Goal: Communication & Community: Answer question/provide support

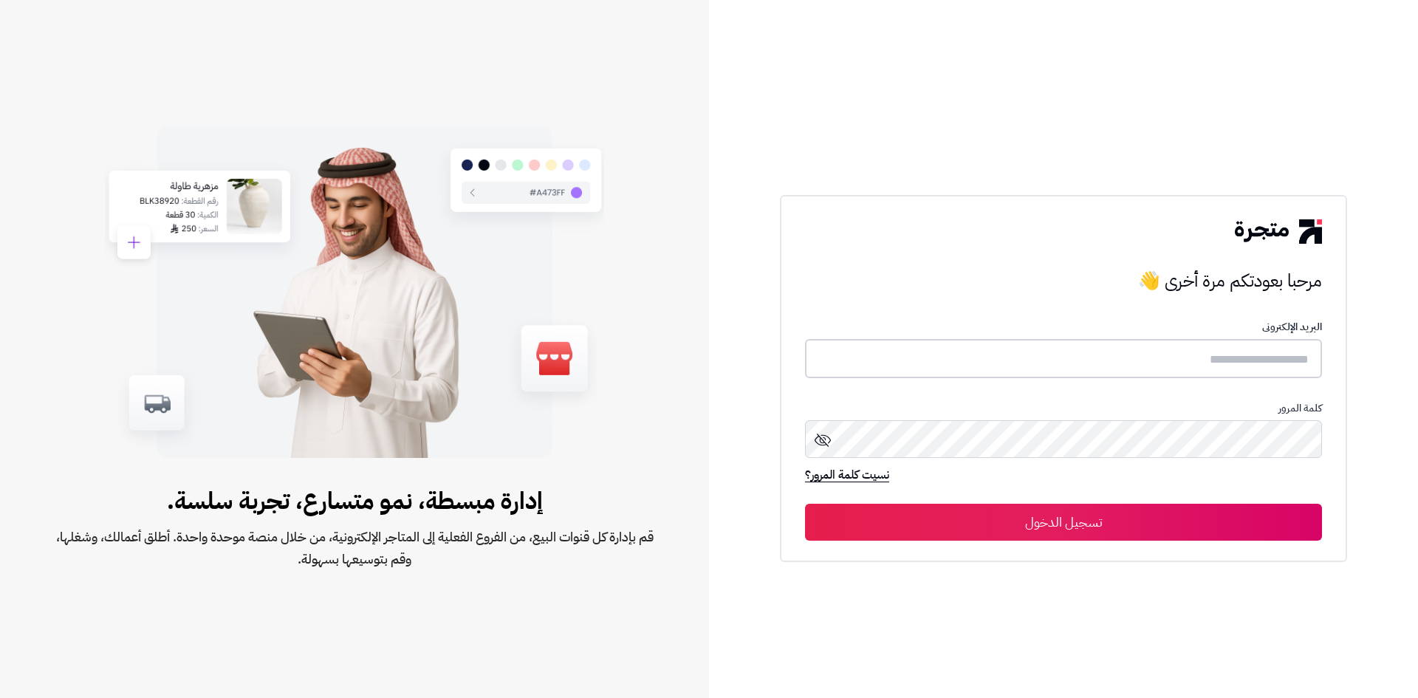
click at [1011, 360] on input "text" at bounding box center [1063, 358] width 517 height 39
type input "**********"
click at [805, 504] on button "تسجيل الدخول" at bounding box center [1063, 522] width 517 height 37
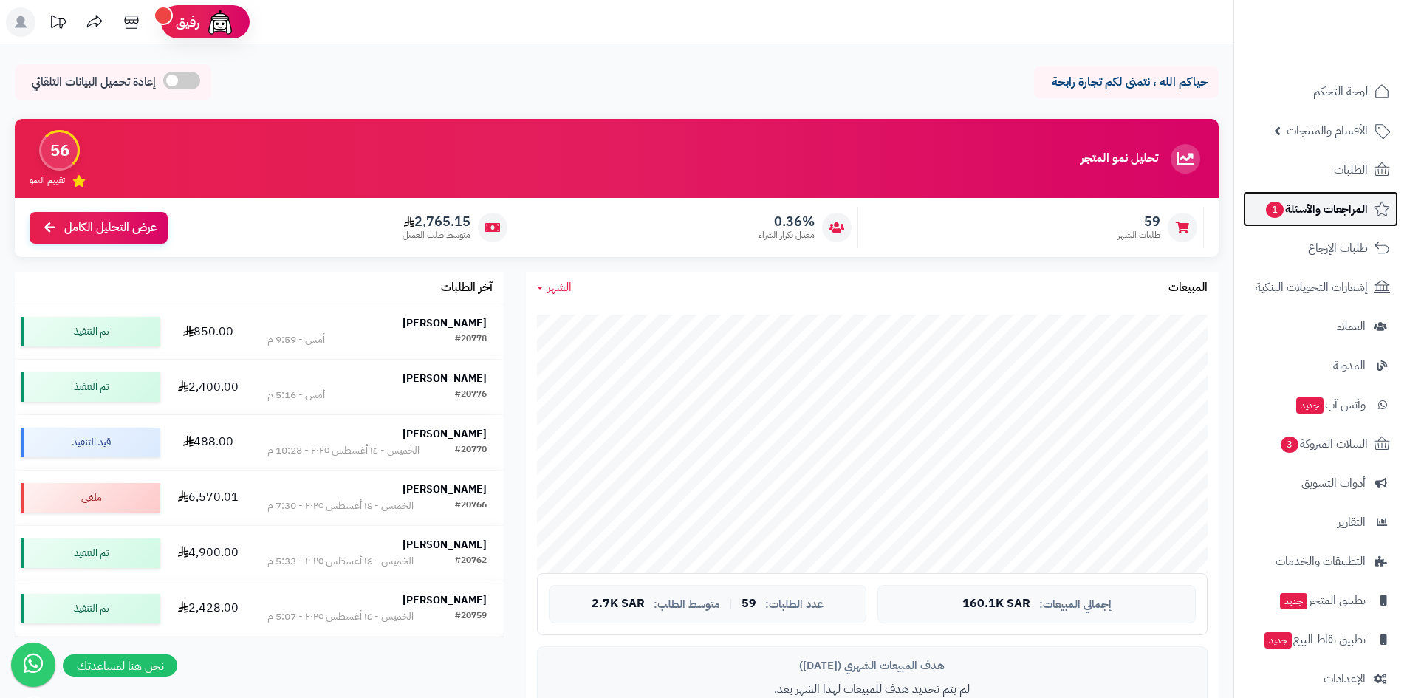
click at [1254, 213] on link "المراجعات والأسئلة 1" at bounding box center [1320, 208] width 155 height 35
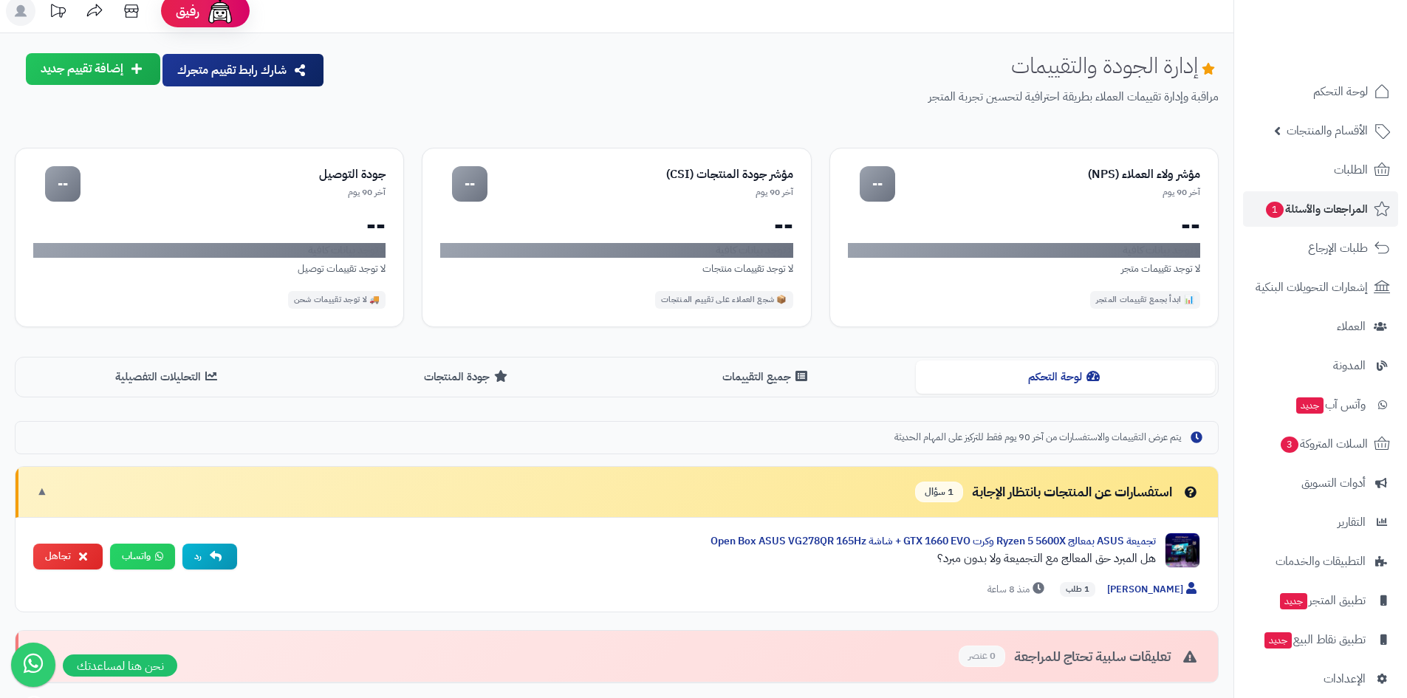
scroll to position [222, 0]
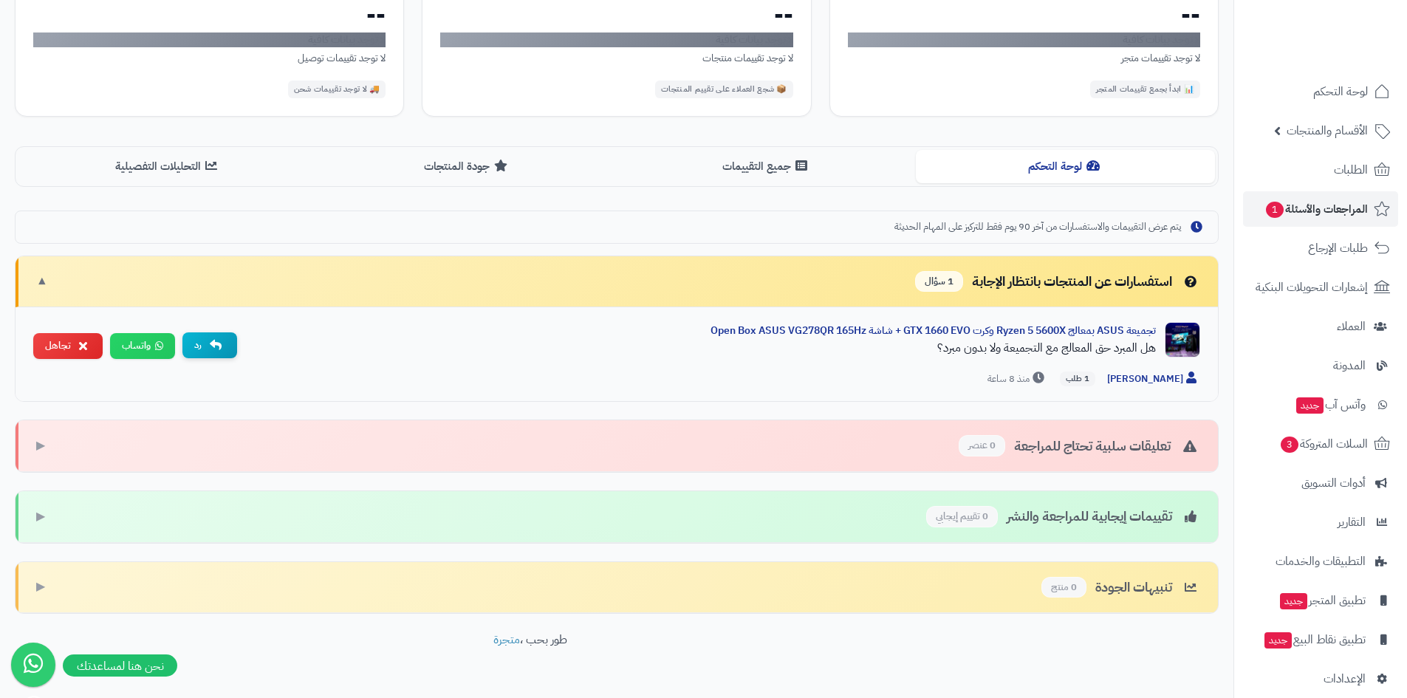
click at [227, 338] on button "رد" at bounding box center [209, 345] width 55 height 26
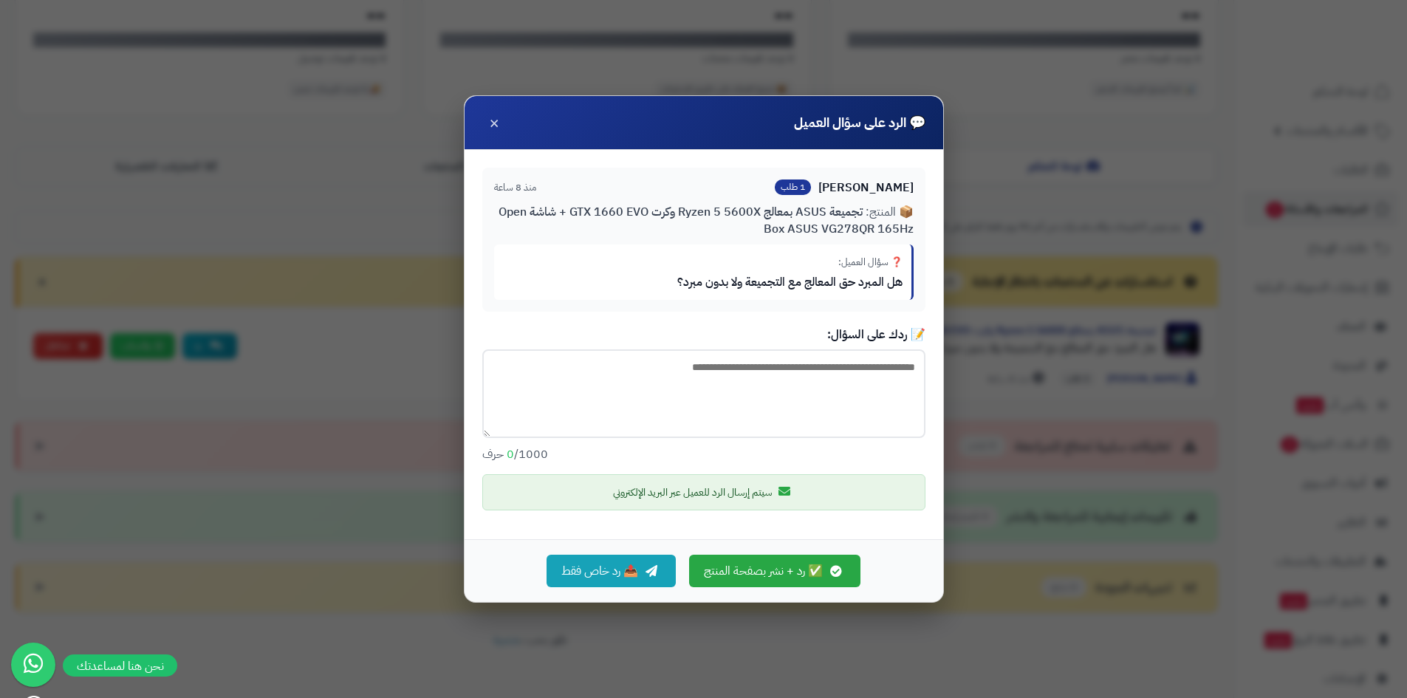
paste textarea "**********"
click at [899, 369] on textarea "**********" at bounding box center [703, 393] width 443 height 89
type textarea "**********"
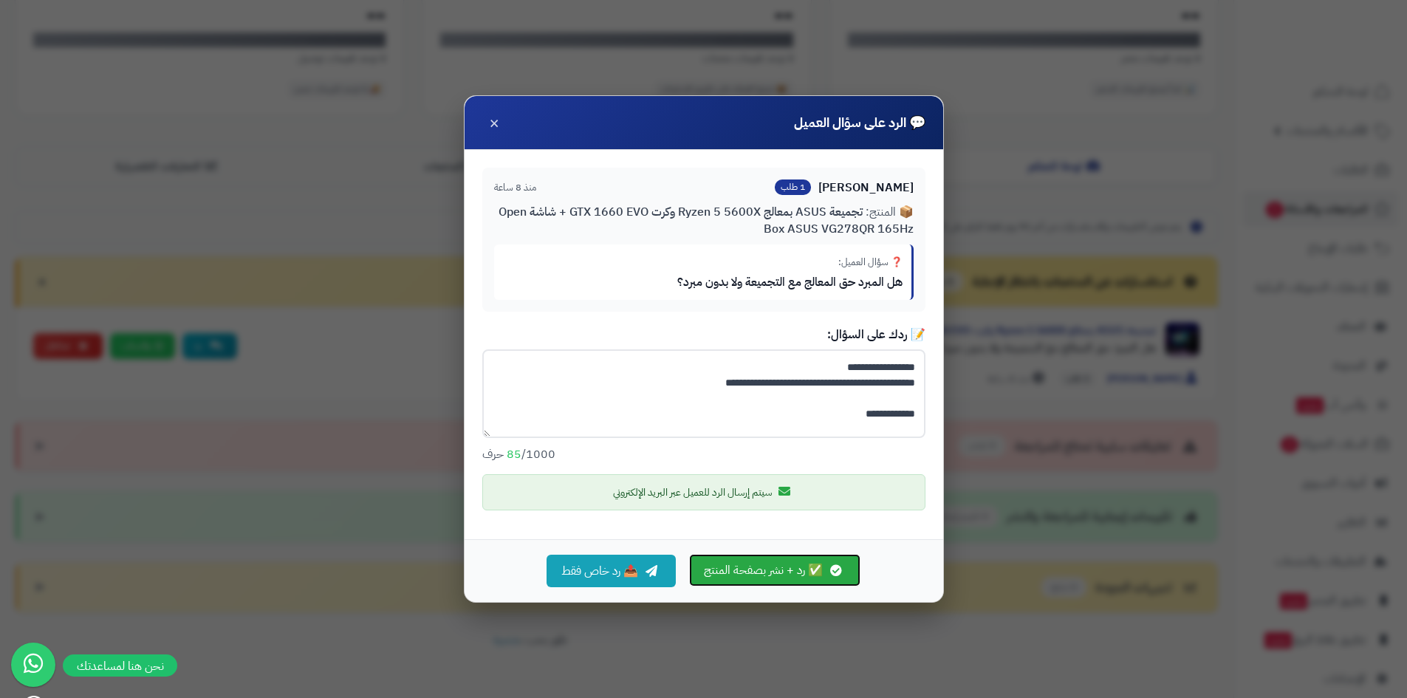
click at [737, 576] on button "✅ رد + نشر بصفحة المنتج" at bounding box center [774, 570] width 171 height 32
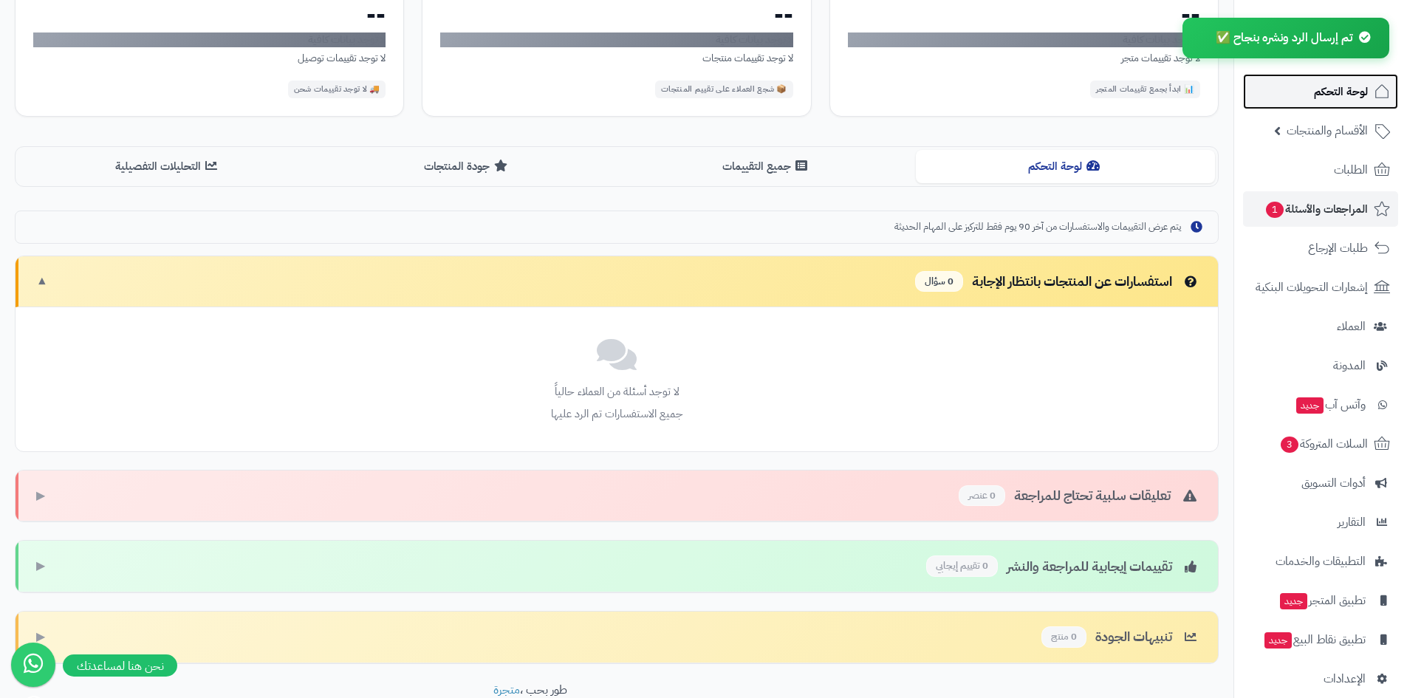
click at [1310, 103] on link "لوحة التحكم" at bounding box center [1320, 91] width 155 height 35
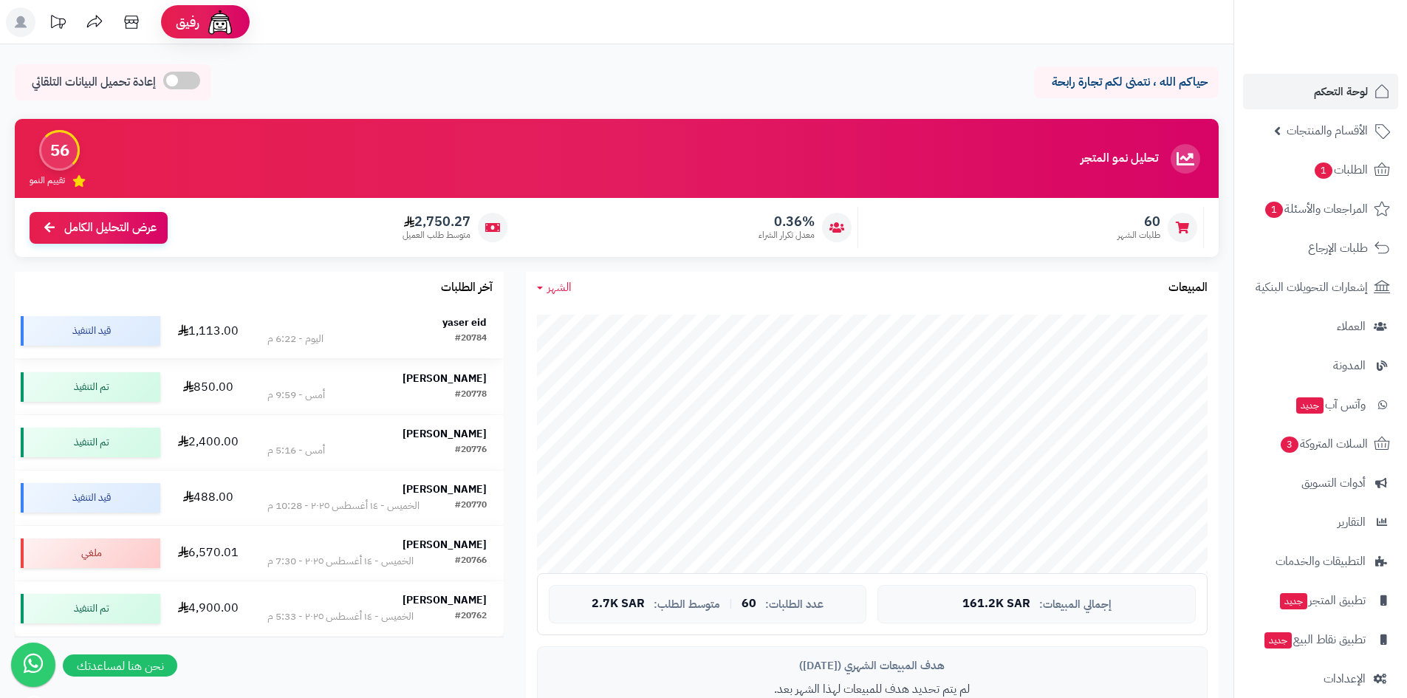
click at [454, 329] on strong "yaser eid" at bounding box center [464, 323] width 44 height 16
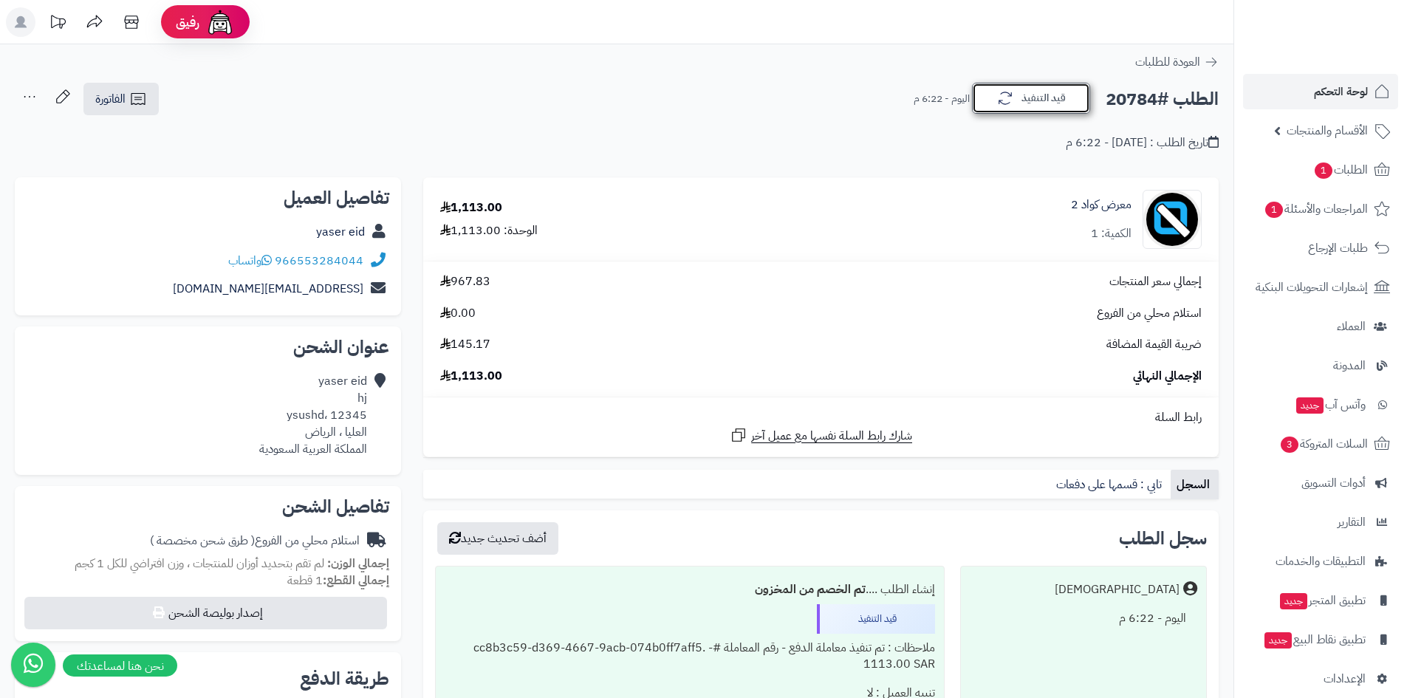
click at [1063, 95] on button "قيد التنفيذ" at bounding box center [1031, 98] width 118 height 31
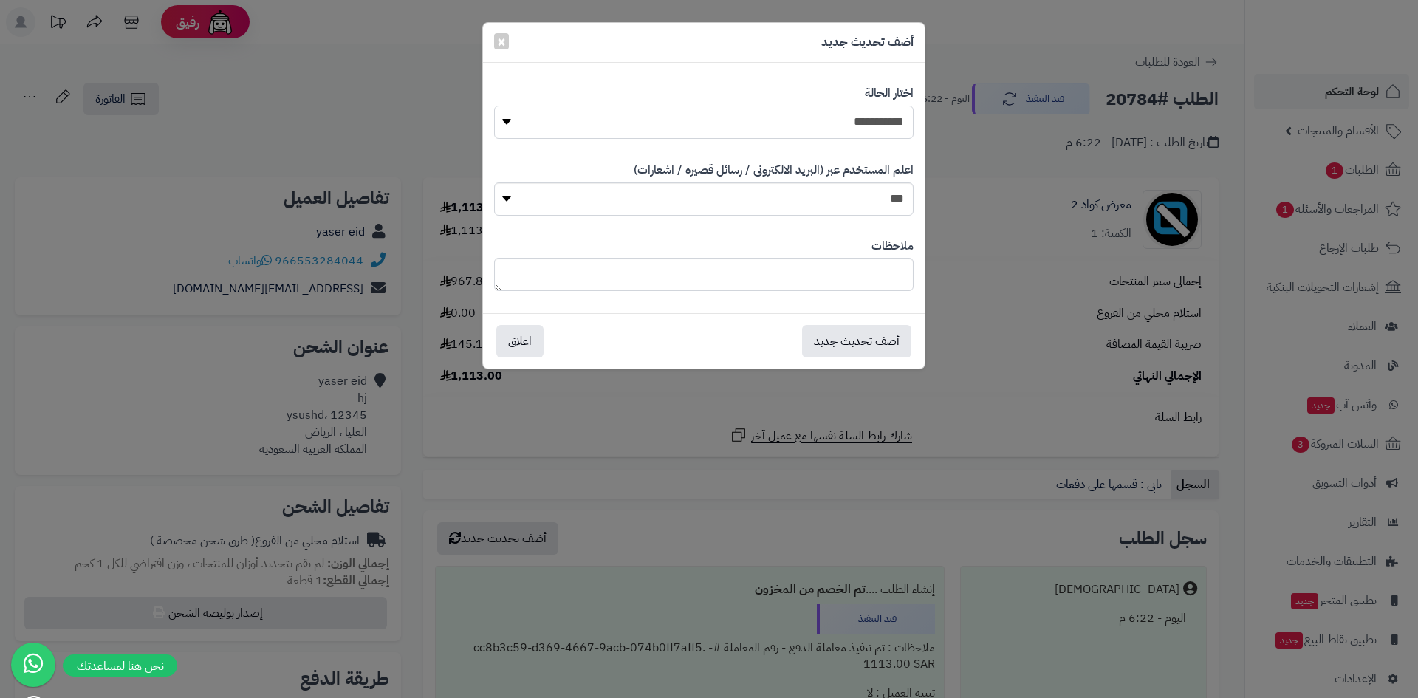
drag, startPoint x: 844, startPoint y: 122, endPoint x: 844, endPoint y: 135, distance: 13.3
click at [844, 122] on select "**********" at bounding box center [704, 122] width 420 height 33
select select "*"
click at [494, 106] on select "**********" at bounding box center [704, 122] width 420 height 33
click at [866, 343] on button "أضف تحديث جديد" at bounding box center [856, 340] width 109 height 32
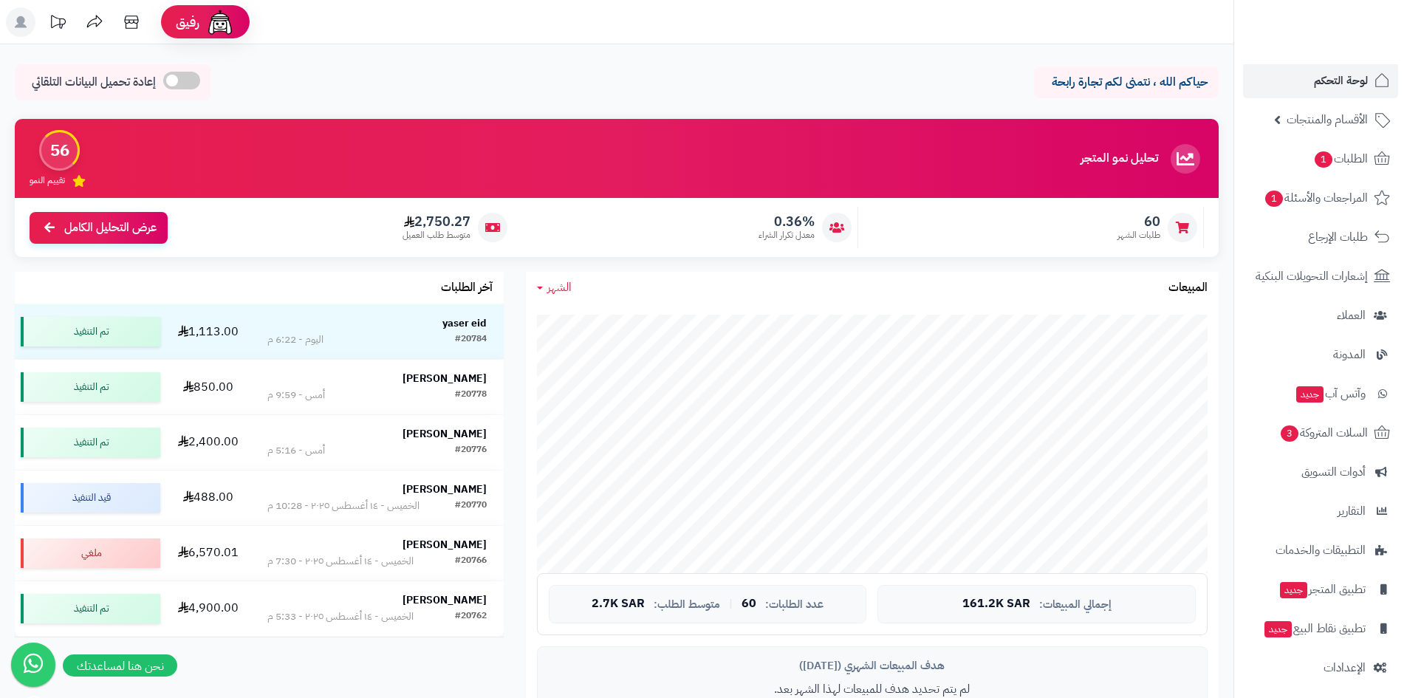
scroll to position [17, 0]
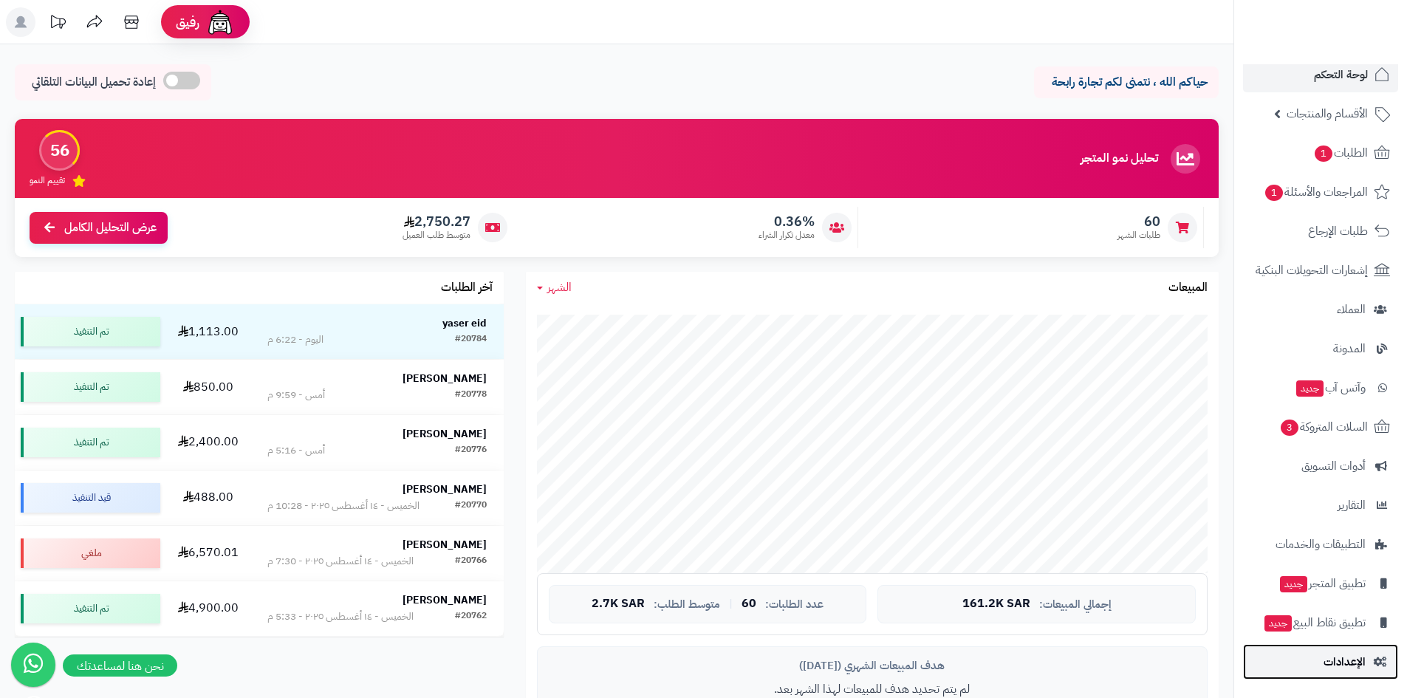
click at [1315, 663] on link "الإعدادات" at bounding box center [1320, 661] width 155 height 35
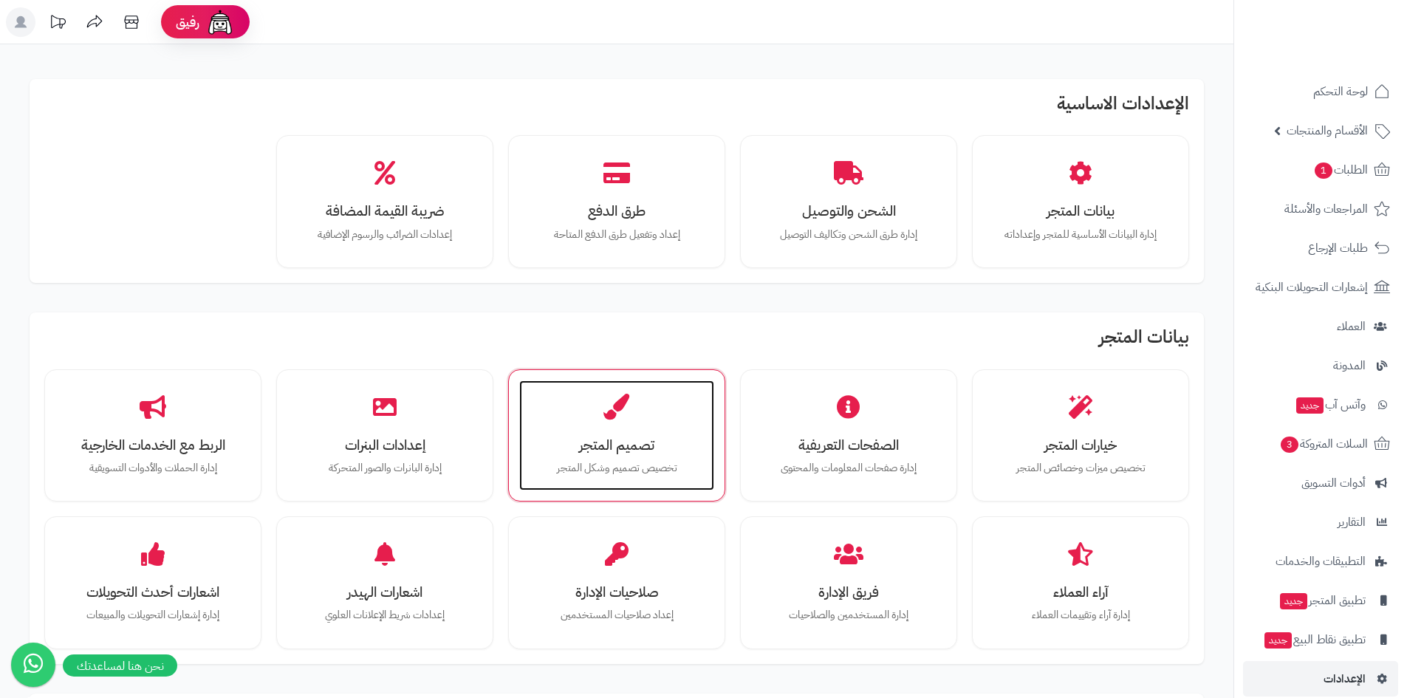
click at [656, 442] on h3 "تصميم المتجر" at bounding box center [616, 445] width 165 height 16
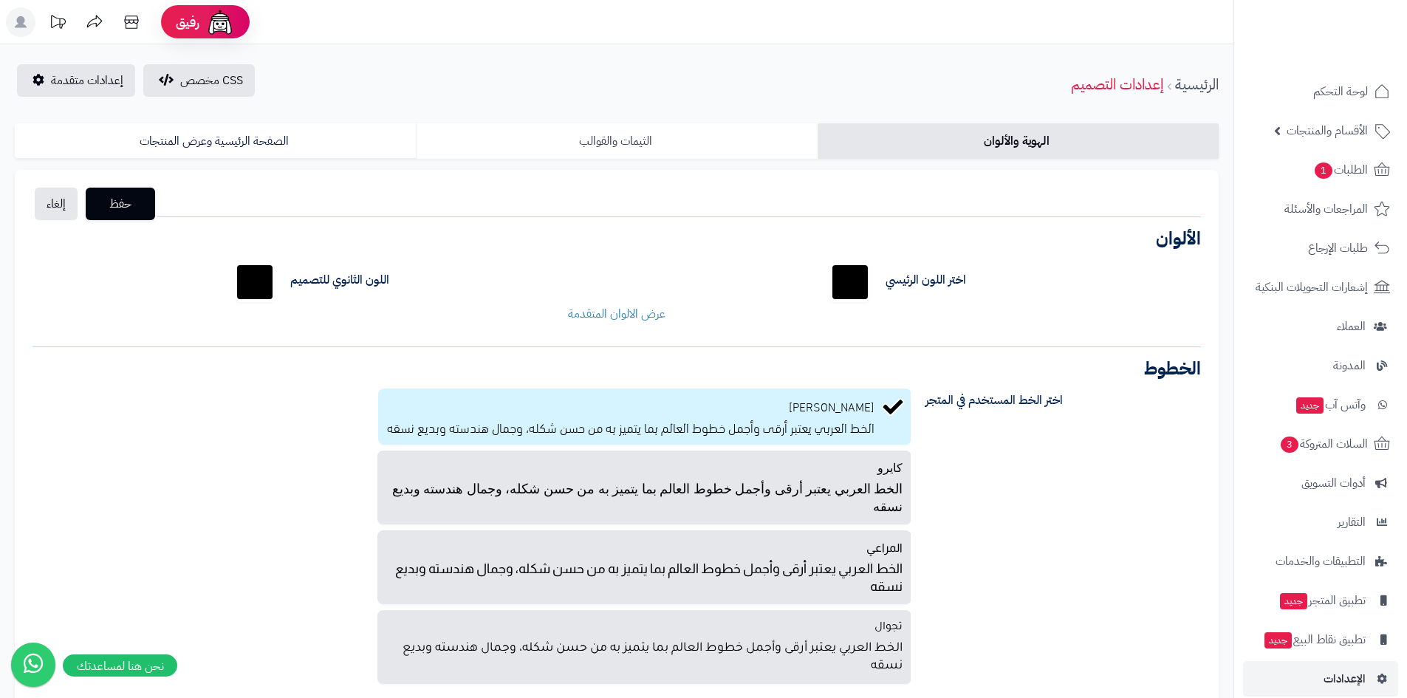
click at [586, 134] on link "الثيمات والقوالب" at bounding box center [616, 140] width 401 height 35
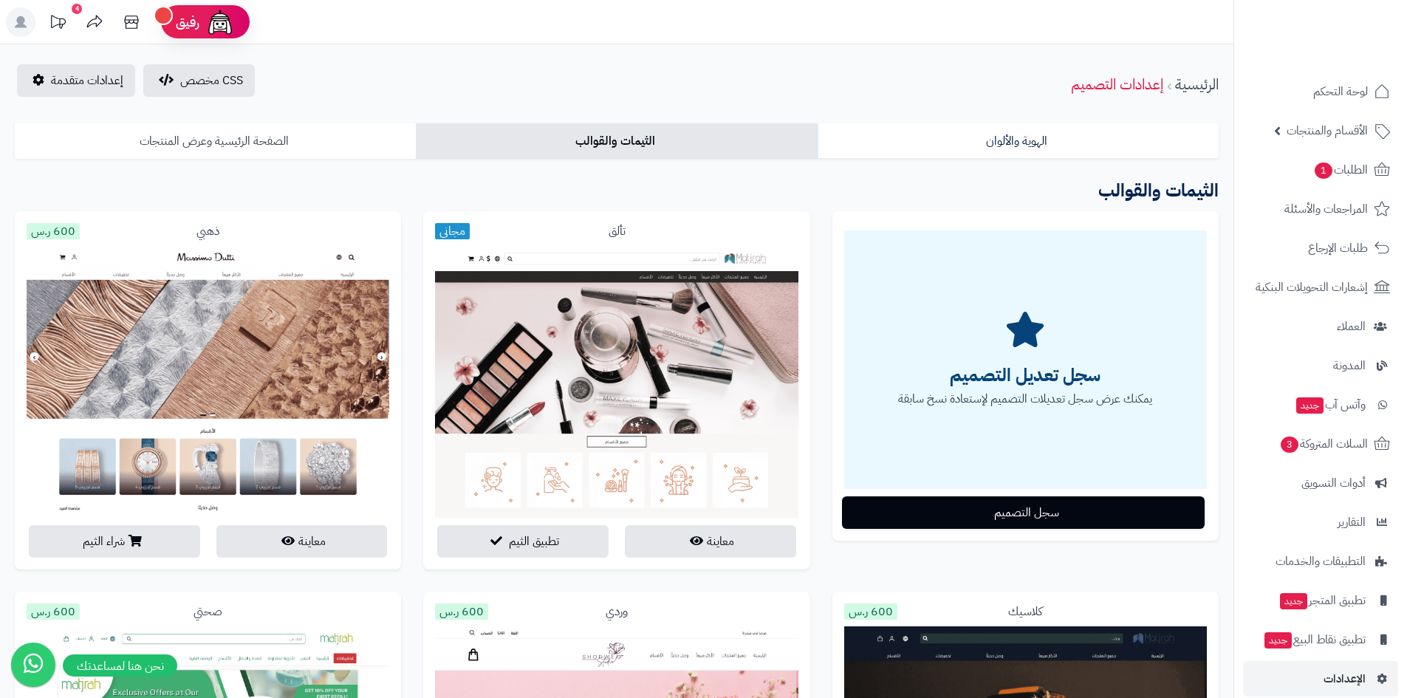
click at [241, 140] on link "الصفحة الرئيسية وعرض المنتجات" at bounding box center [215, 140] width 401 height 35
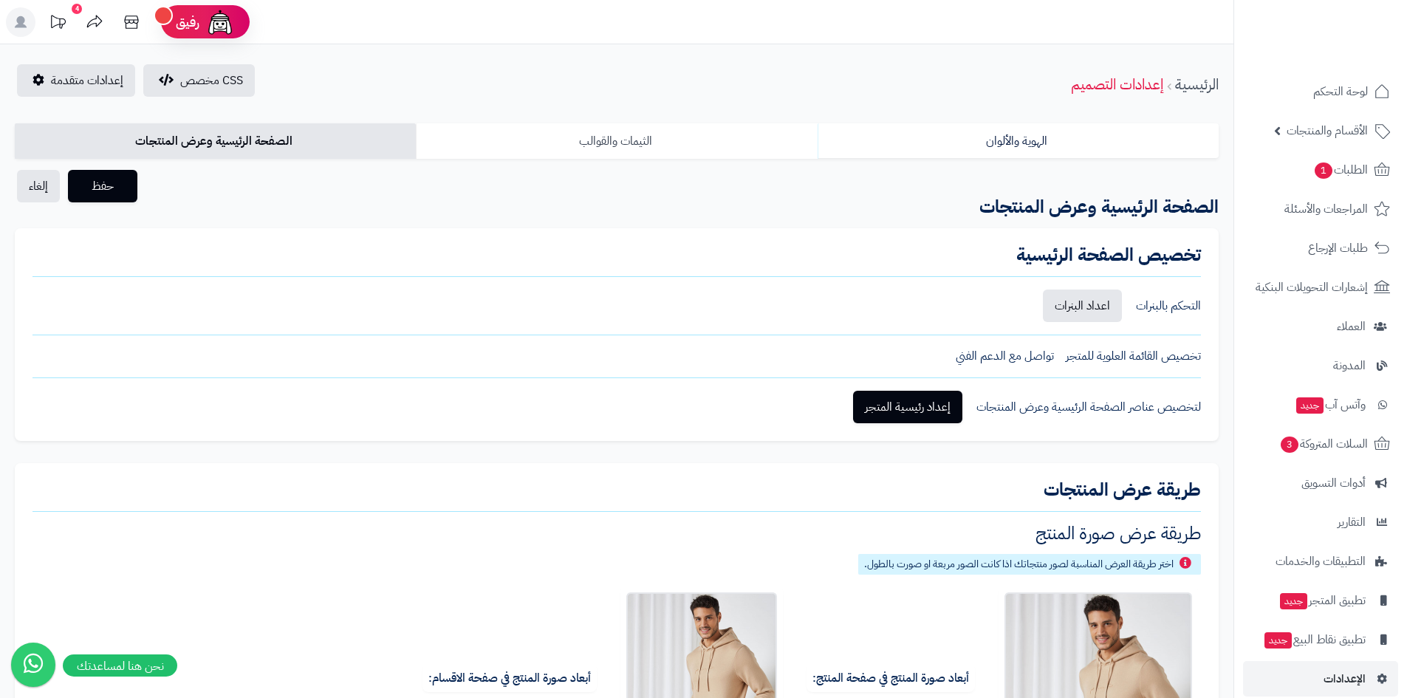
click at [557, 151] on link "الثيمات والقوالب" at bounding box center [616, 140] width 401 height 35
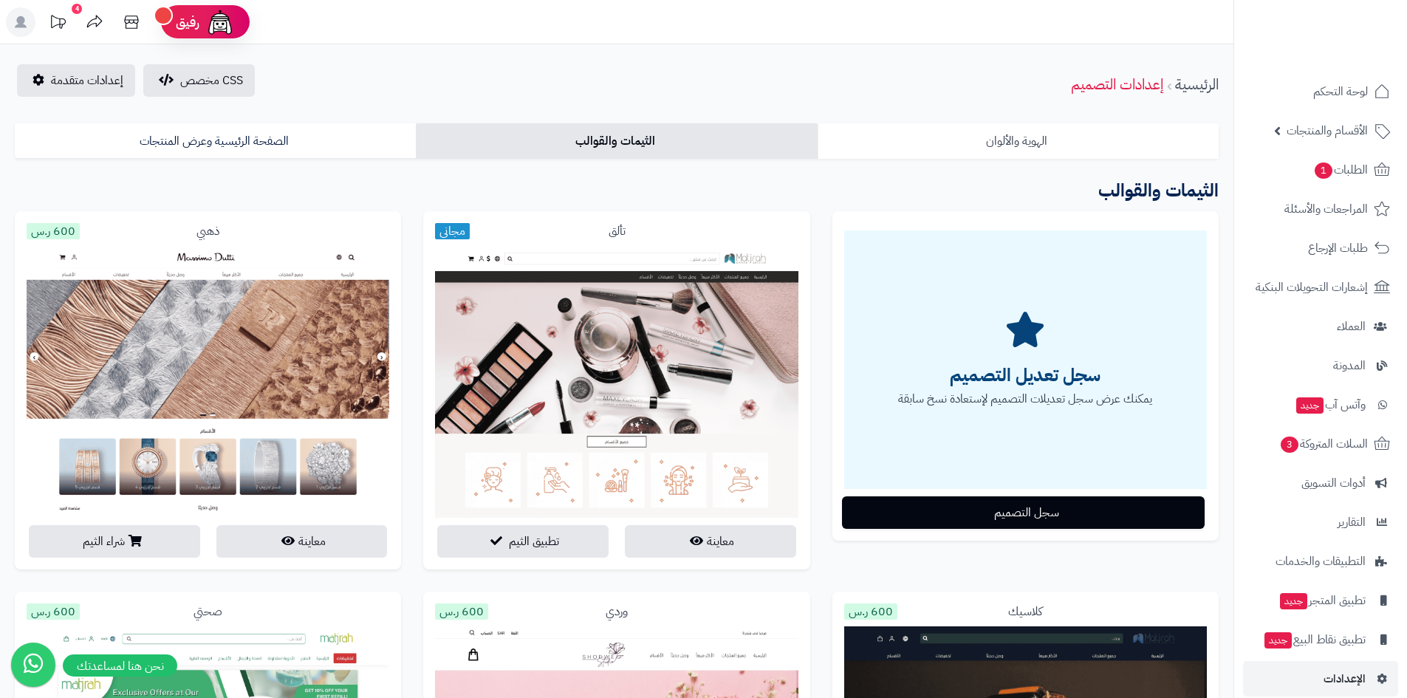
click at [917, 145] on link "الهوية والألوان" at bounding box center [1018, 140] width 401 height 35
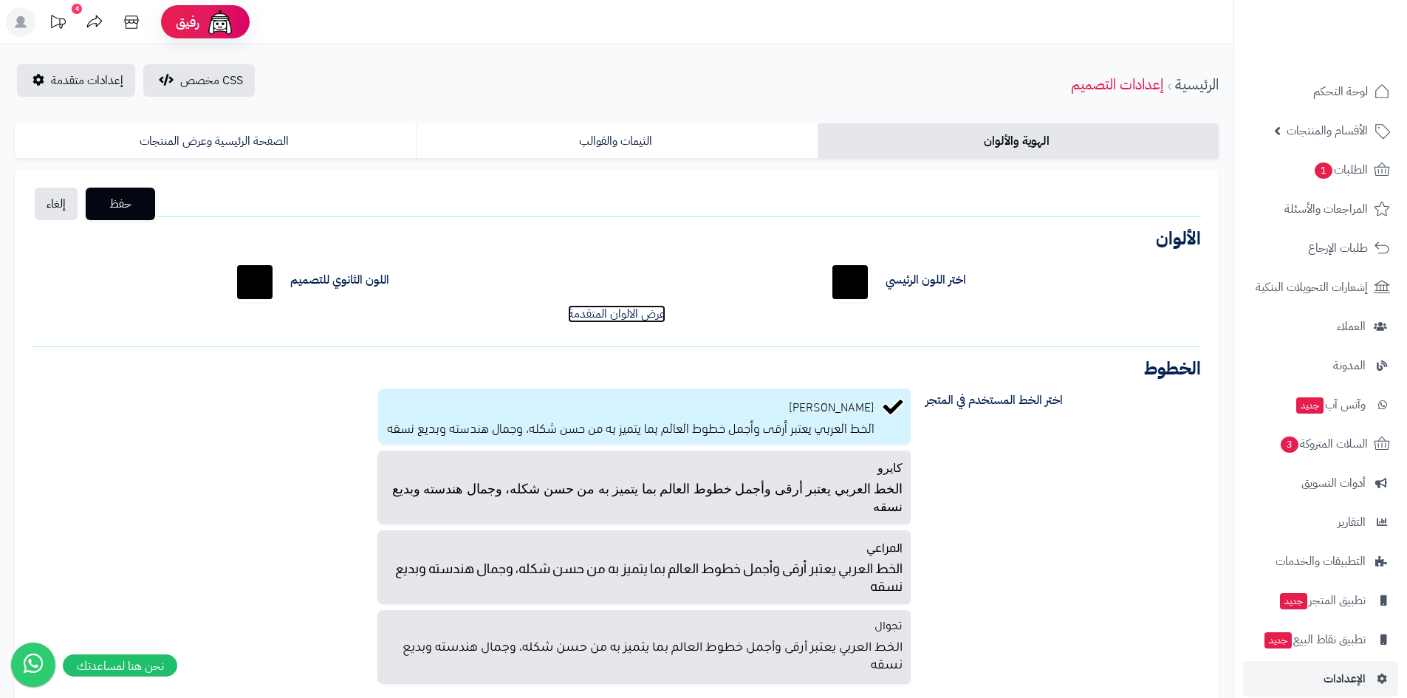
click at [640, 311] on link "عرض الالوان المتقدمة" at bounding box center [616, 314] width 97 height 18
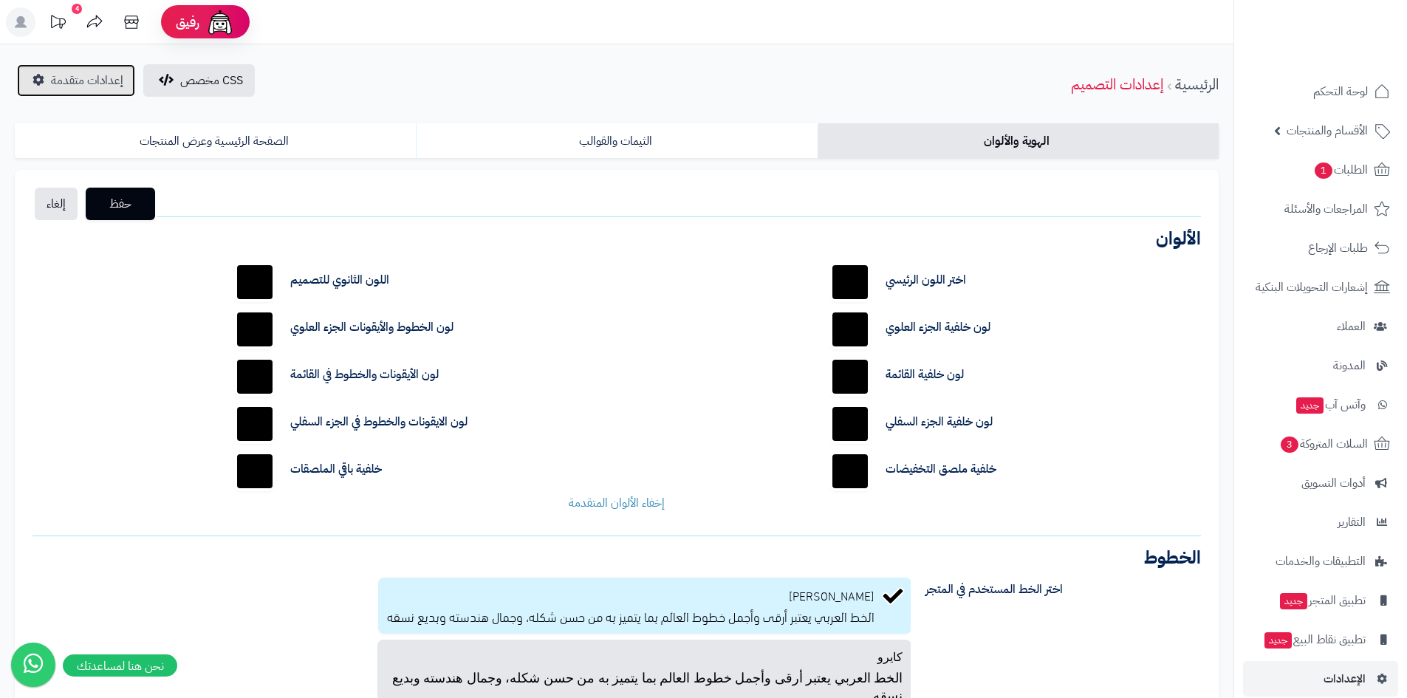
click at [111, 74] on span "إعدادات متقدمة" at bounding box center [87, 81] width 72 height 18
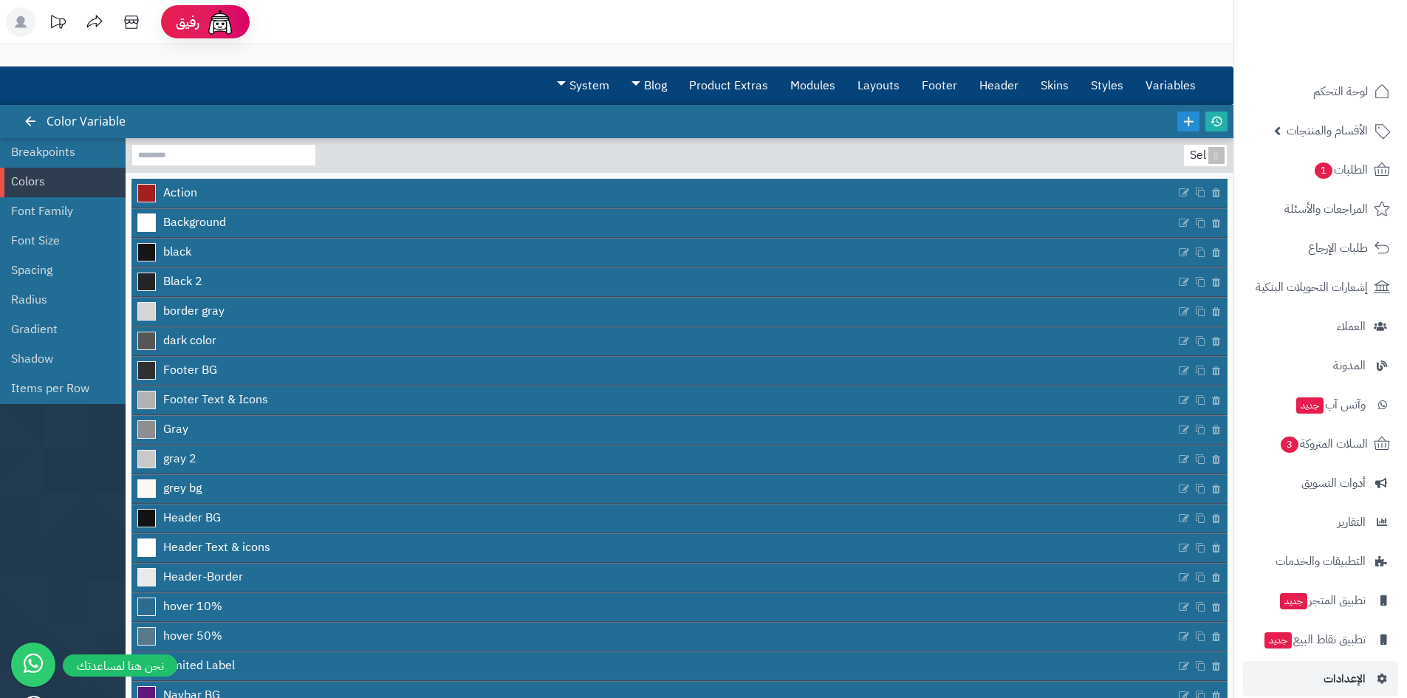
click at [1325, 110] on ul "لوحة التحكم الأقسام والمنتجات المنتجات الأقسام الماركات مواصفات المنتجات مواصفا…" at bounding box center [1320, 385] width 173 height 623
click at [1330, 103] on link "لوحة التحكم" at bounding box center [1320, 91] width 155 height 35
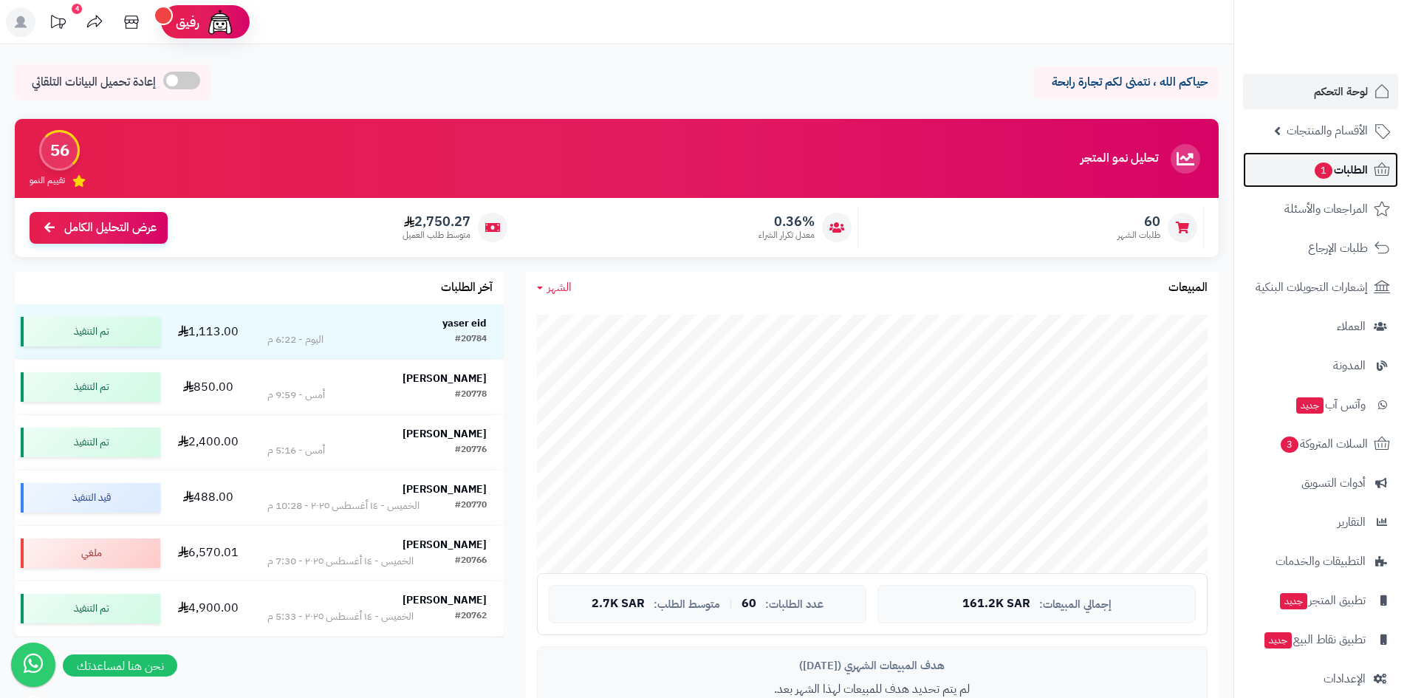
click at [1327, 184] on link "الطلبات 1" at bounding box center [1320, 169] width 155 height 35
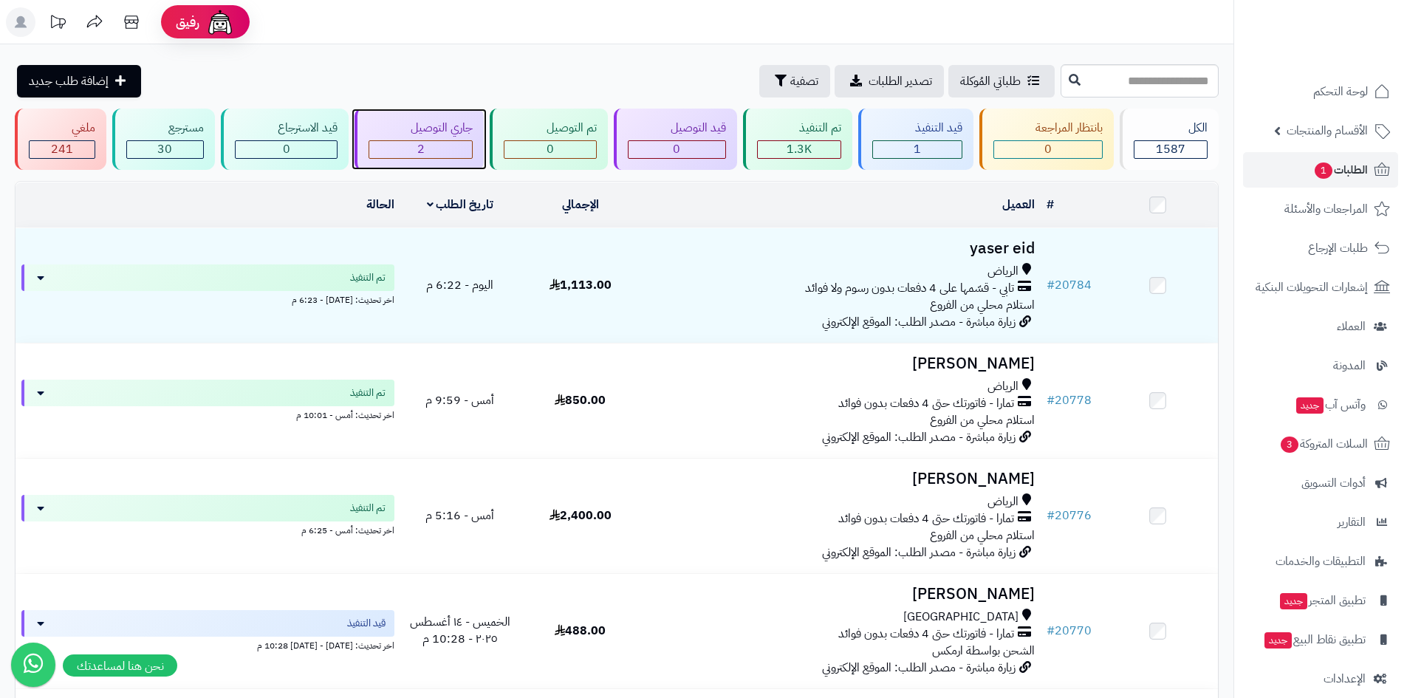
click at [420, 148] on span "2" at bounding box center [420, 149] width 7 height 18
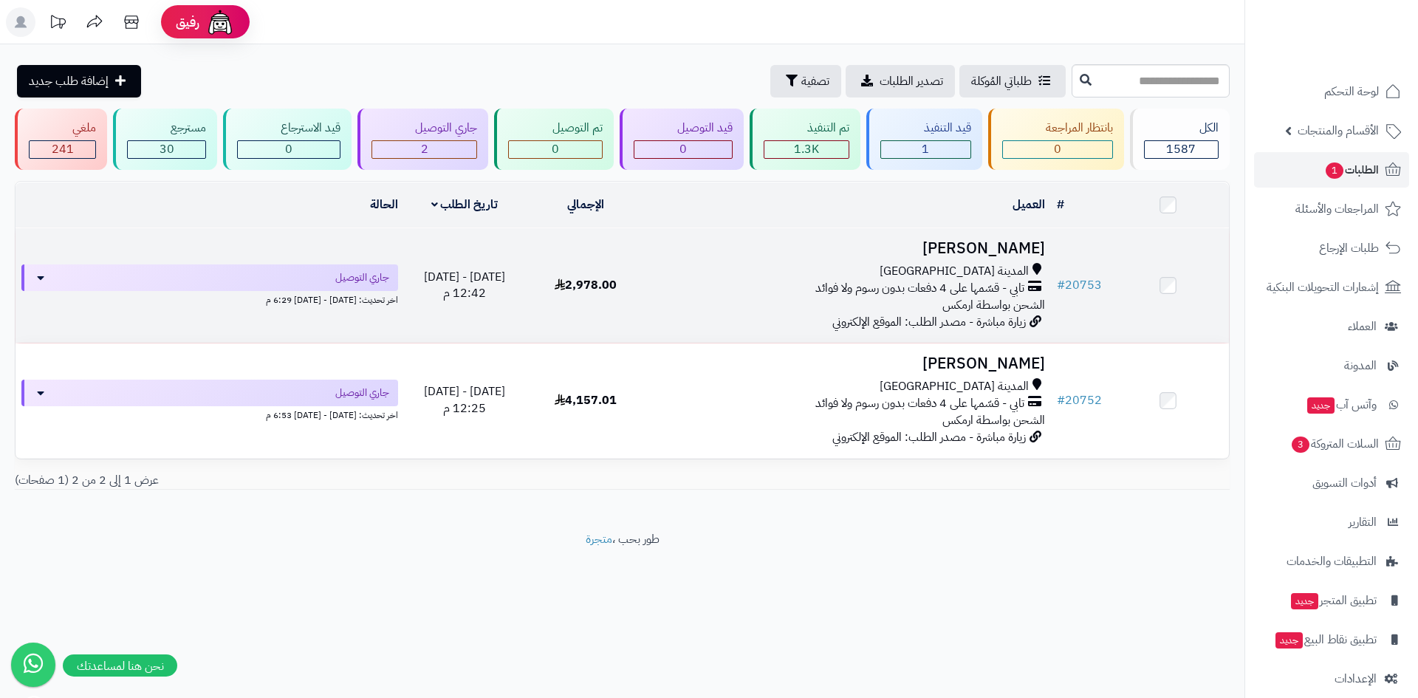
click at [982, 251] on h3 "[PERSON_NAME]" at bounding box center [849, 248] width 392 height 17
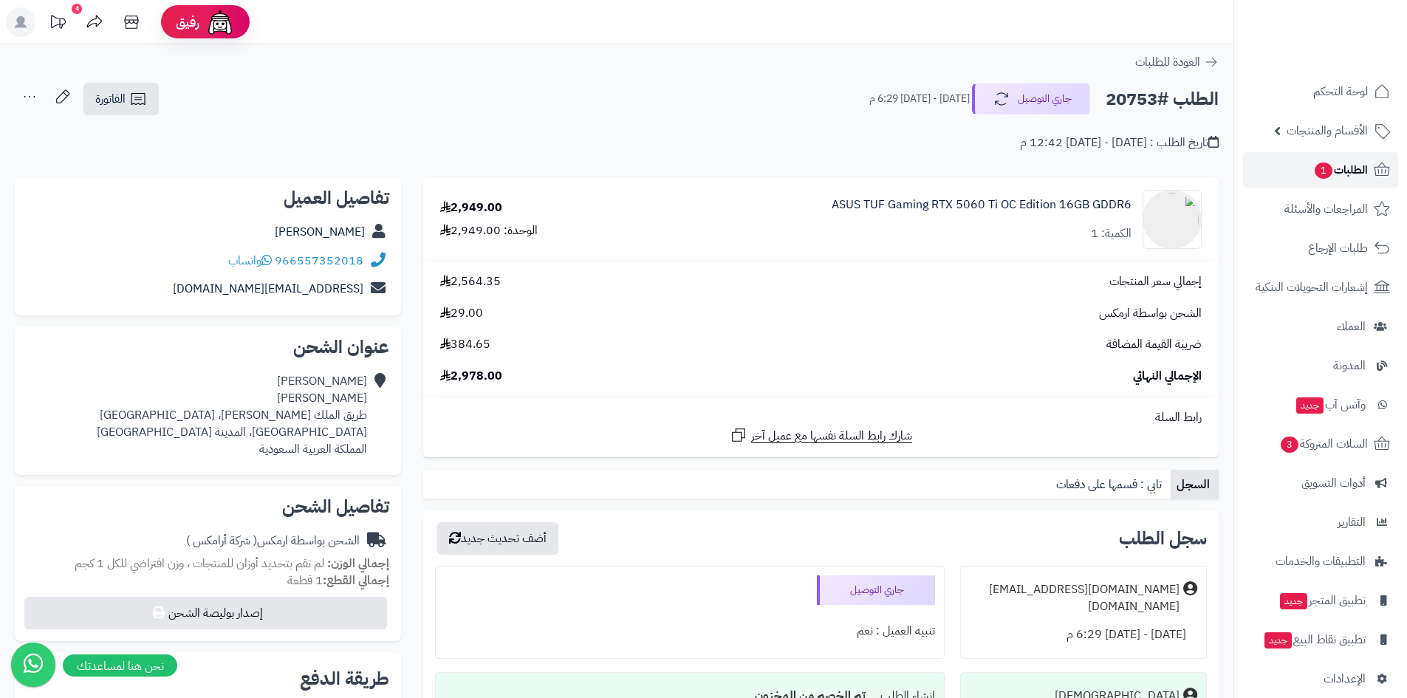
click at [1325, 161] on span "الطلبات 1" at bounding box center [1340, 170] width 55 height 21
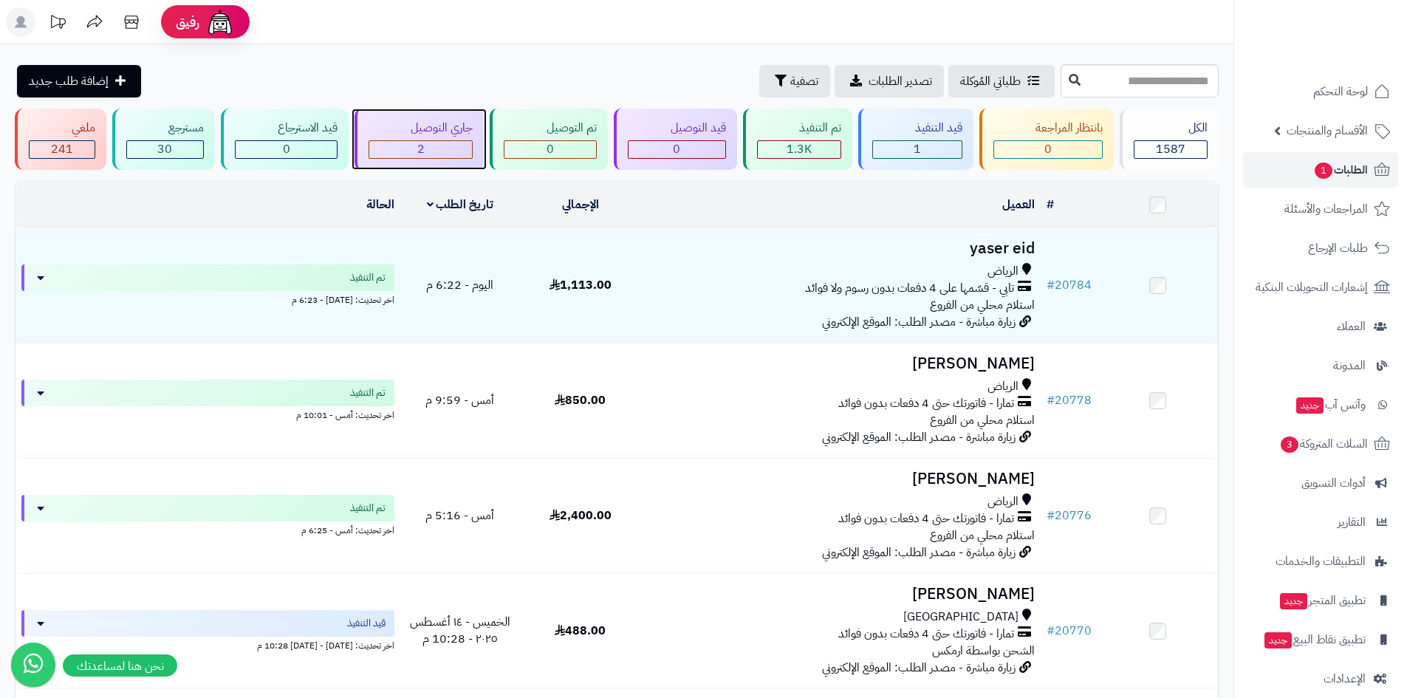
click at [459, 148] on div "2" at bounding box center [420, 149] width 103 height 17
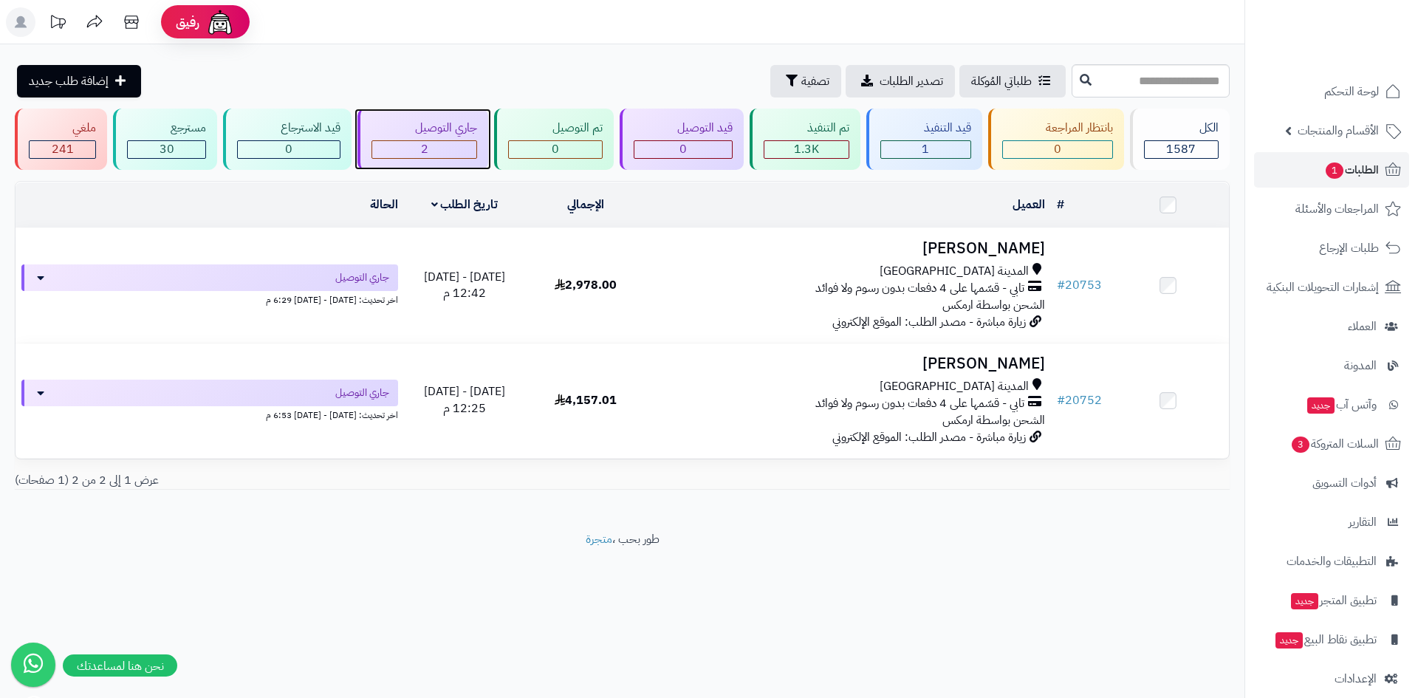
click at [408, 143] on div "2" at bounding box center [424, 149] width 104 height 17
click at [917, 149] on div "1" at bounding box center [925, 149] width 89 height 17
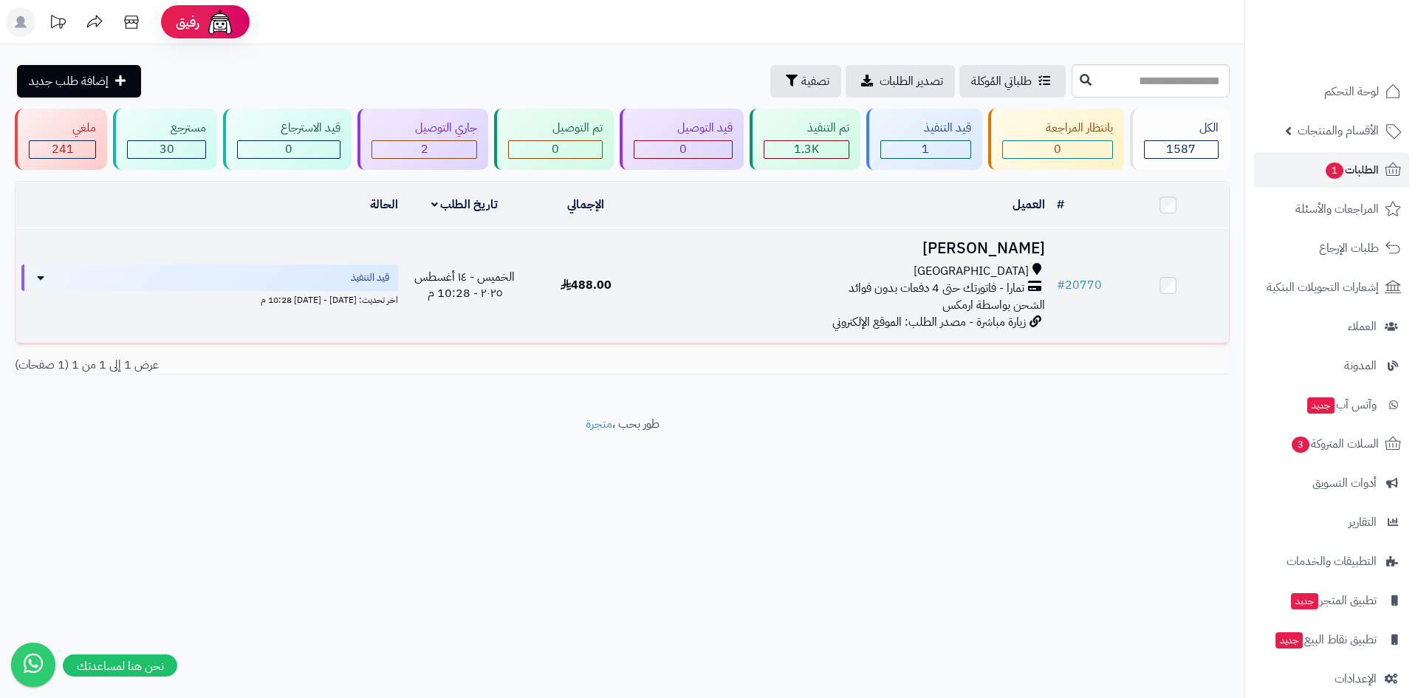
click at [987, 247] on h3 "[PERSON_NAME]" at bounding box center [849, 248] width 392 height 17
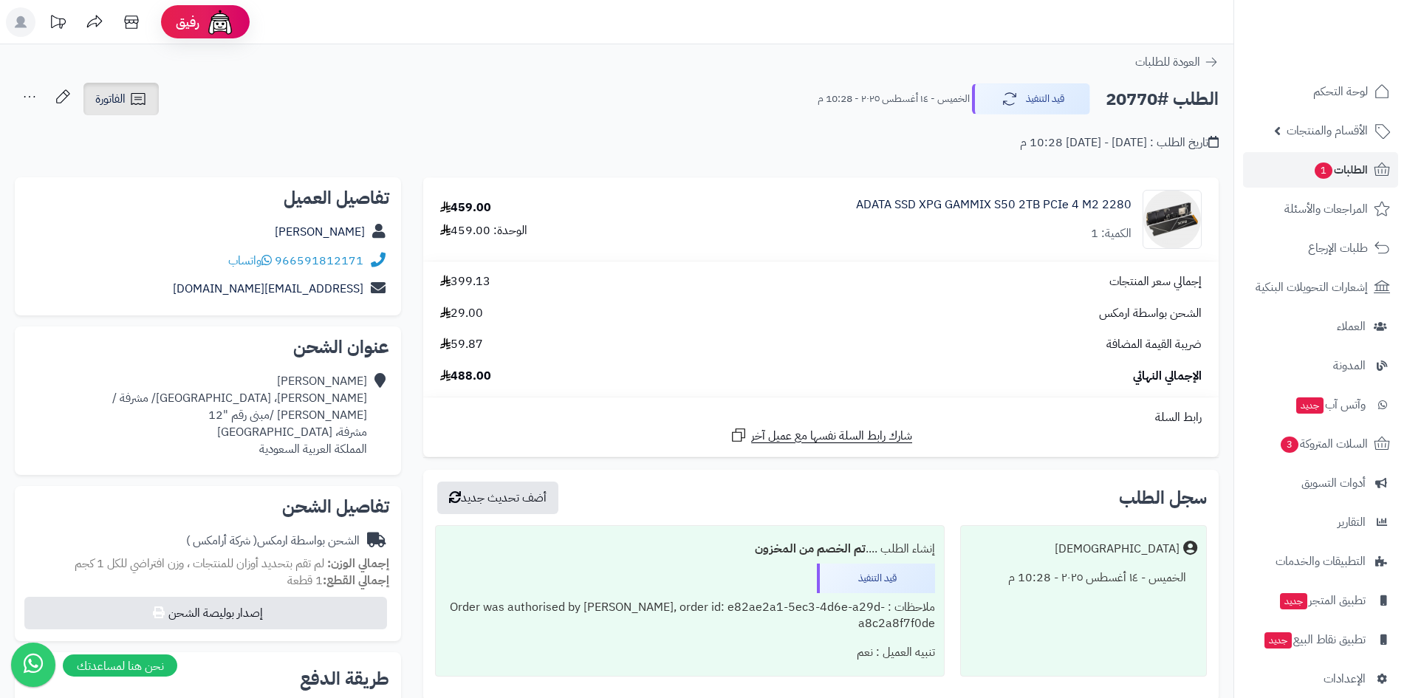
click at [153, 102] on link "الفاتورة" at bounding box center [120, 99] width 75 height 32
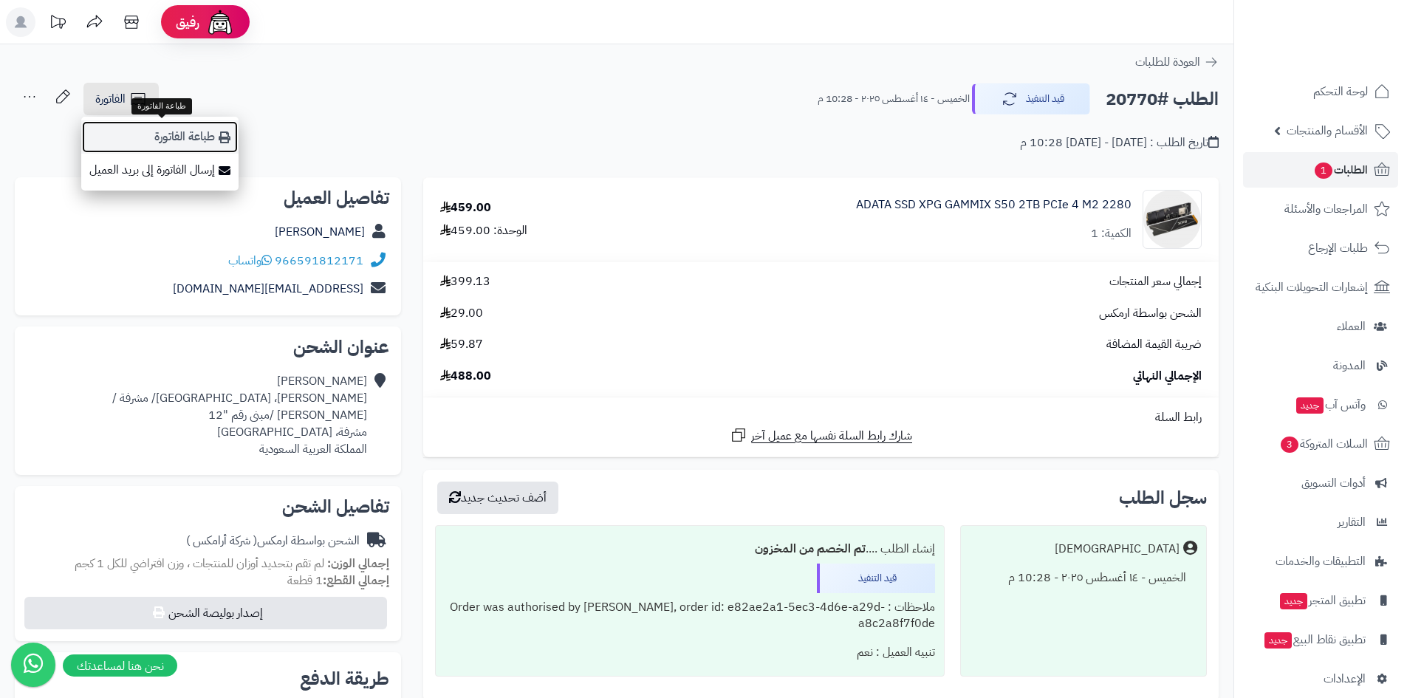
click at [146, 133] on link "طباعة الفاتورة" at bounding box center [159, 136] width 157 height 33
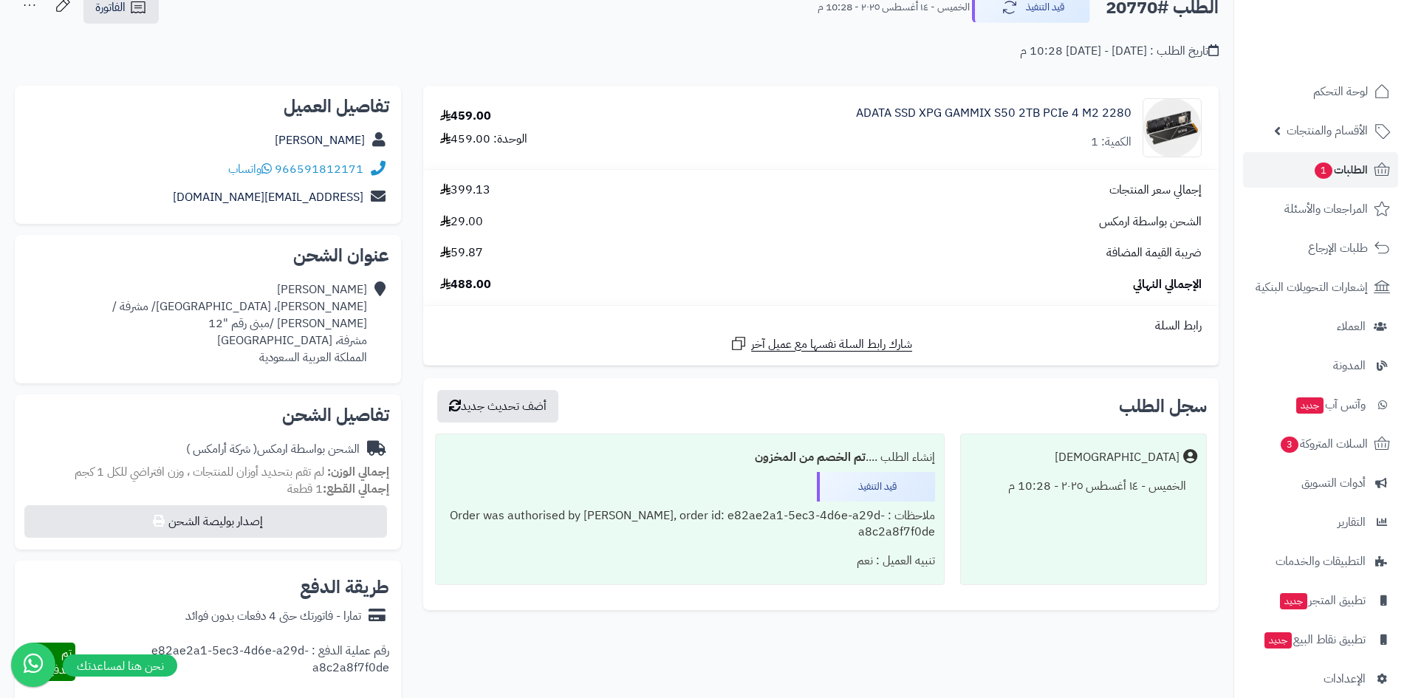
scroll to position [74, 0]
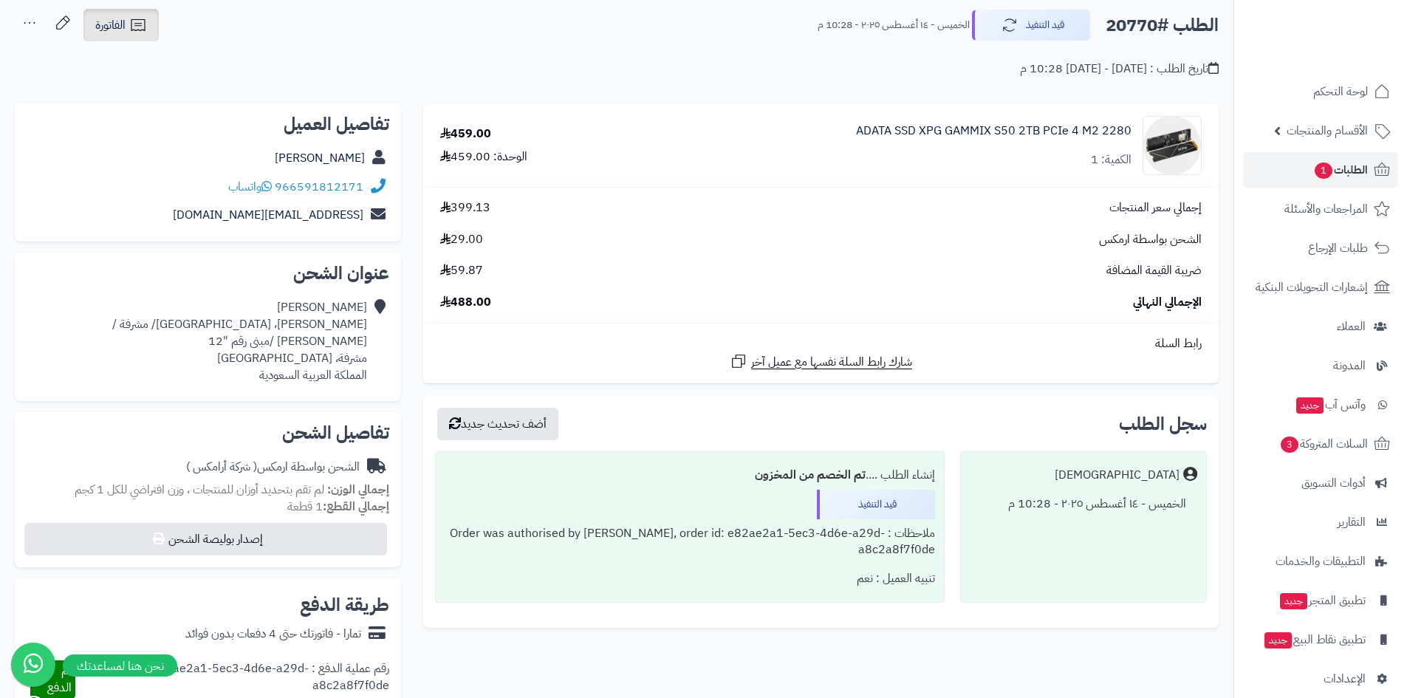
click at [137, 31] on icon at bounding box center [138, 25] width 14 height 12
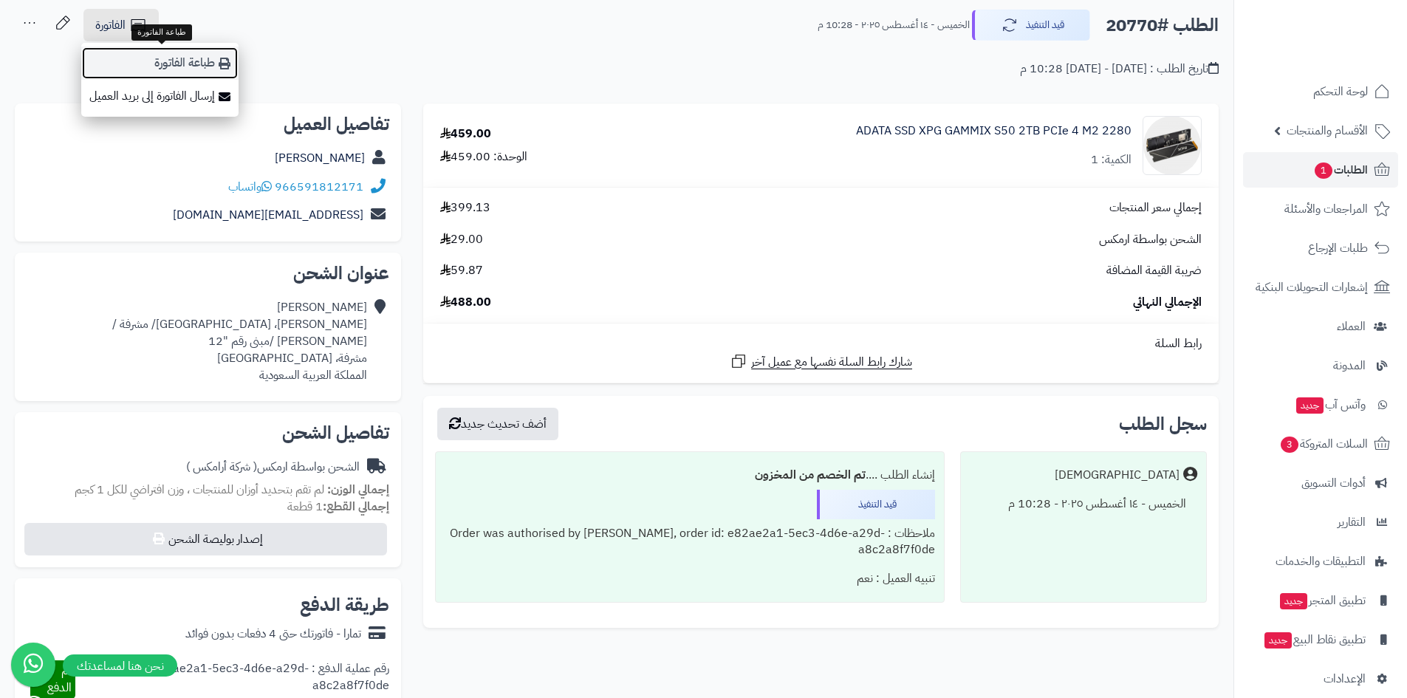
click at [148, 63] on link "طباعة الفاتورة" at bounding box center [159, 63] width 157 height 33
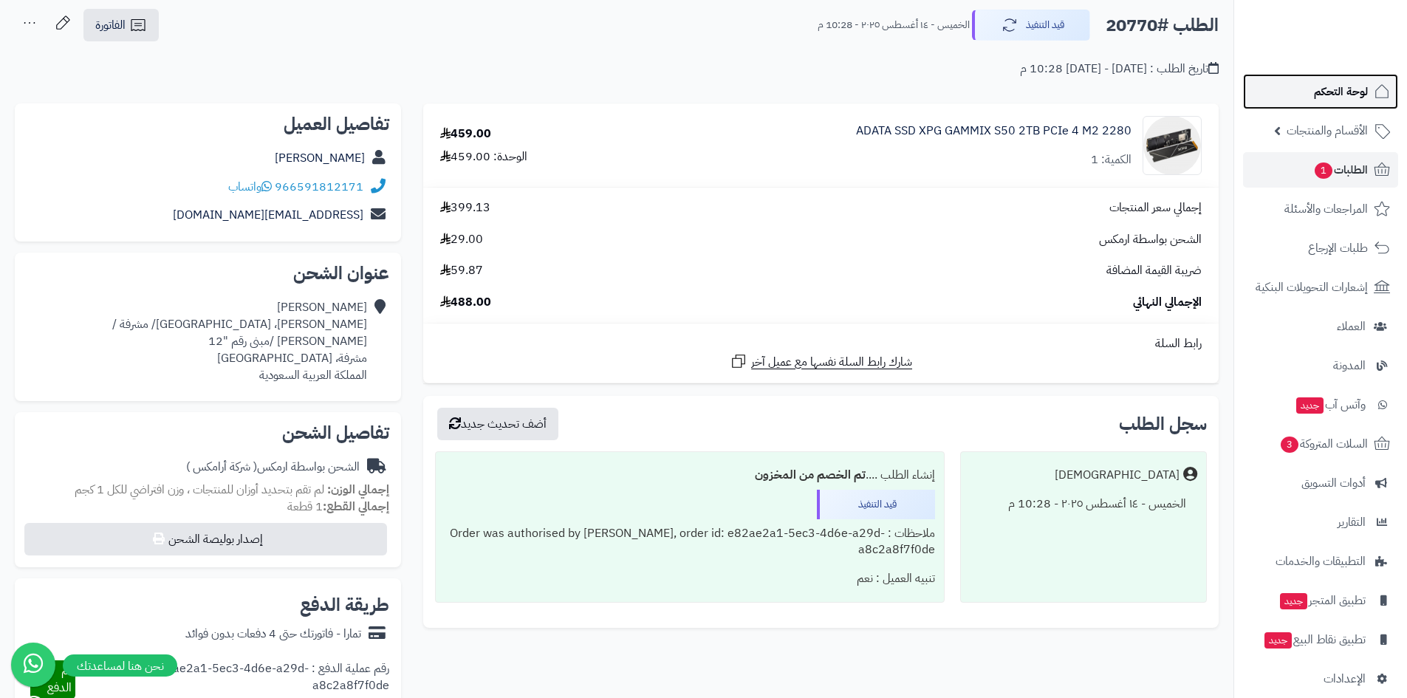
click at [1301, 86] on link "لوحة التحكم" at bounding box center [1320, 91] width 155 height 35
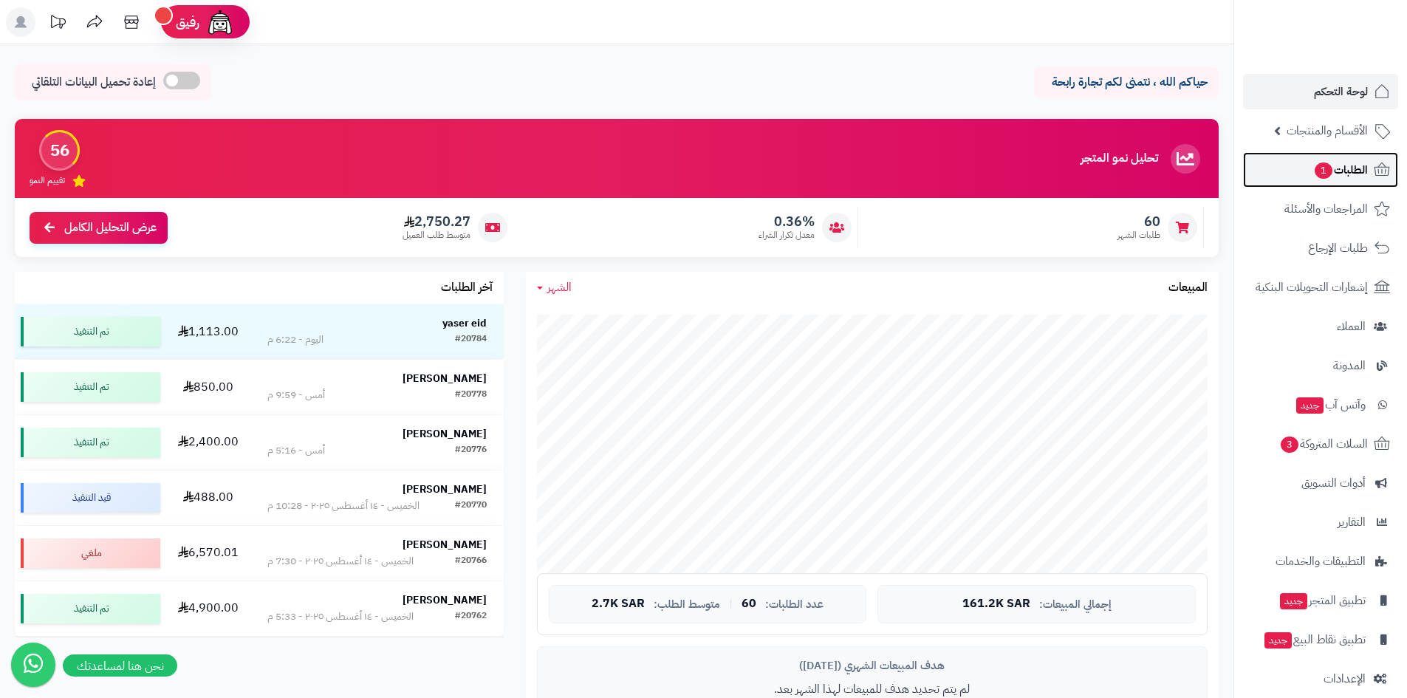
click at [1325, 174] on span "1" at bounding box center [1324, 170] width 18 height 16
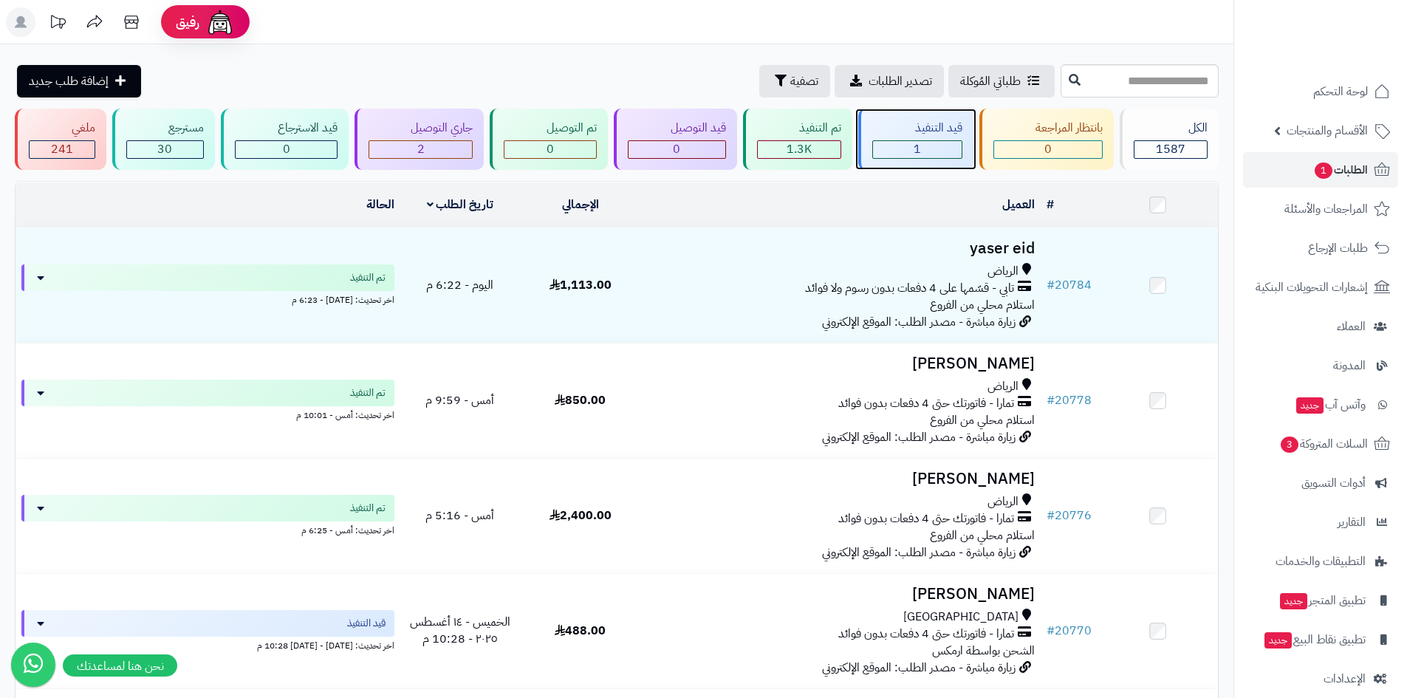
click at [902, 152] on div "1" at bounding box center [917, 149] width 89 height 17
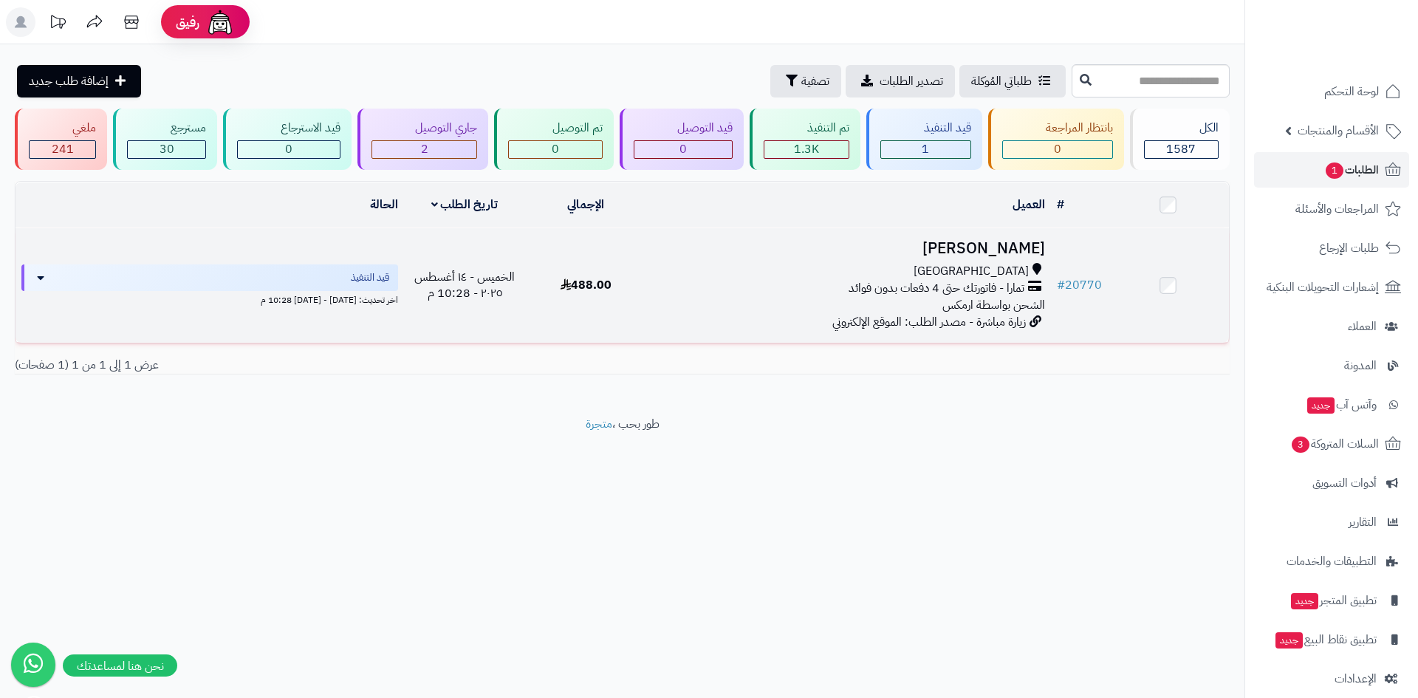
click at [984, 246] on h3 "[PERSON_NAME]" at bounding box center [849, 248] width 392 height 17
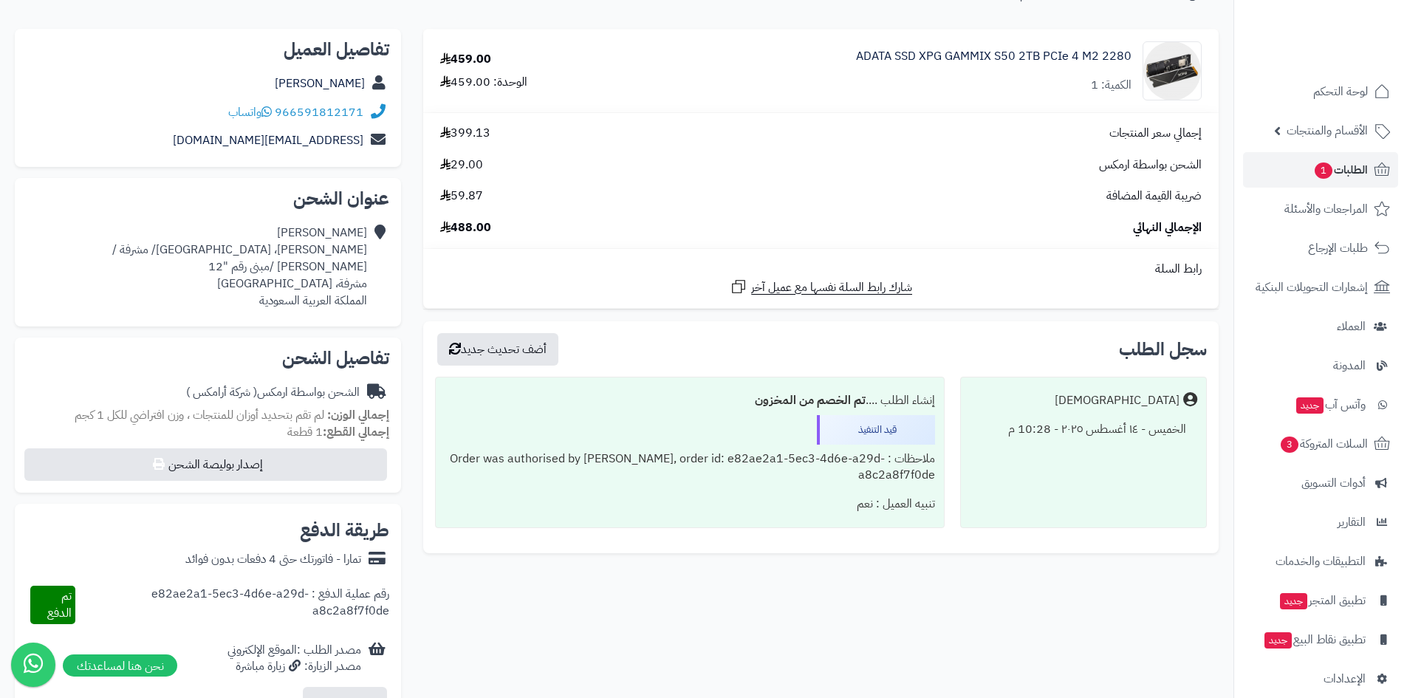
scroll to position [148, 0]
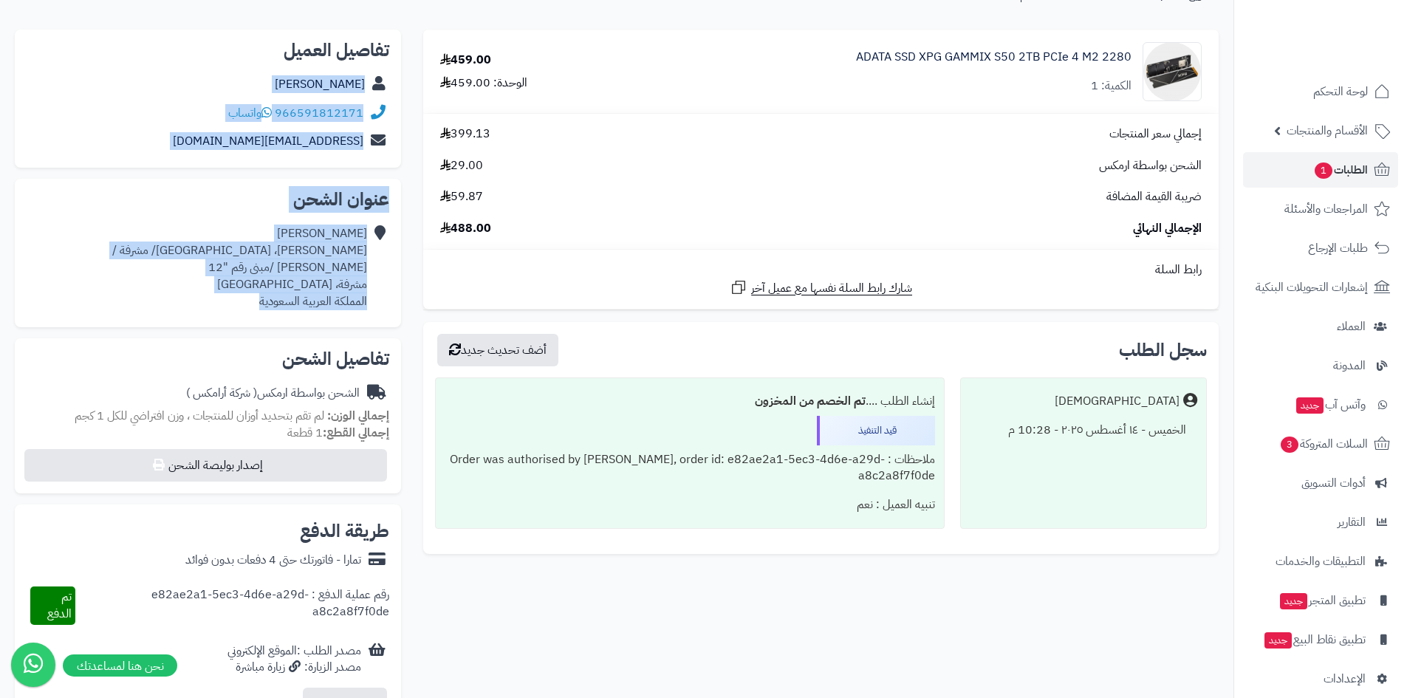
drag, startPoint x: 250, startPoint y: 291, endPoint x: 391, endPoint y: 83, distance: 251.0
click at [391, 83] on div "**********" at bounding box center [208, 468] width 408 height 877
copy div "Ali Alattas 966591812171 واتساب ali.alattas01@gmail.com عنوان الشحن Ali Alattas…"
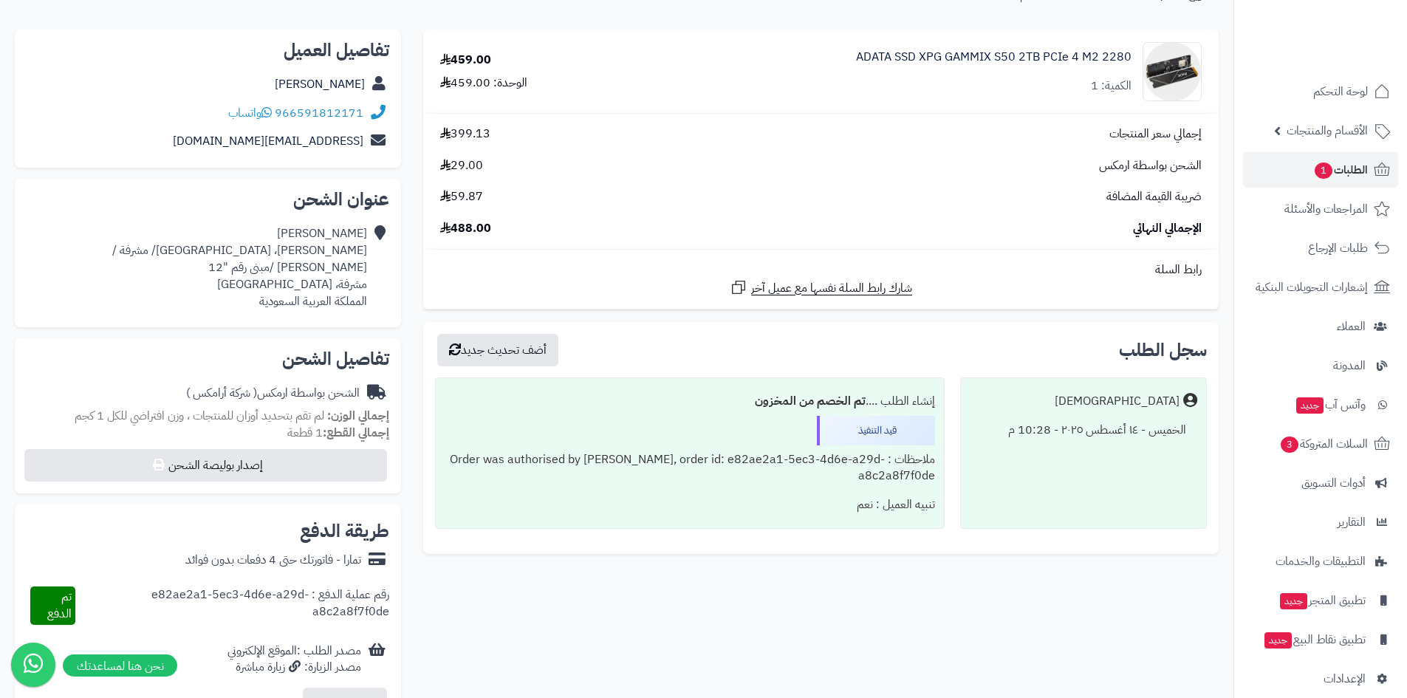
click at [428, 302] on td "رابط السلة شارك رابط السلة نفسها مع عميل آخر" at bounding box center [820, 279] width 795 height 59
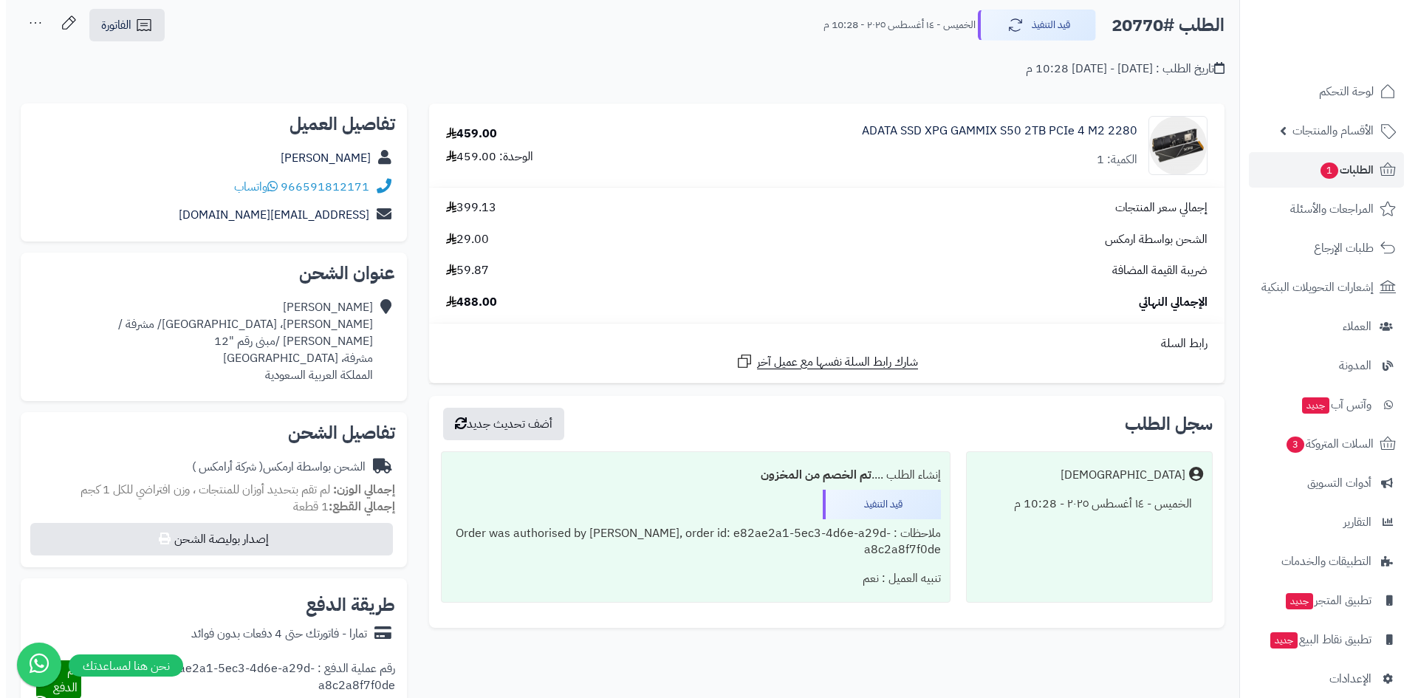
scroll to position [0, 0]
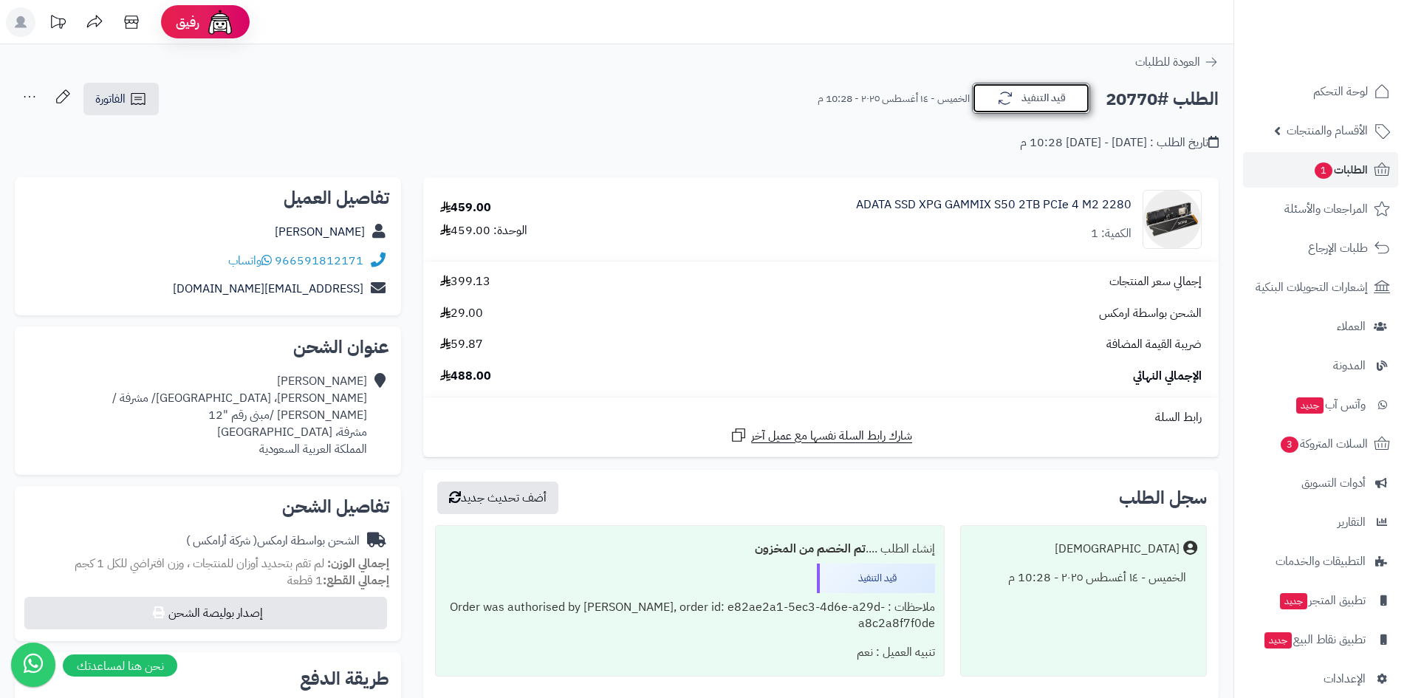
click at [999, 103] on icon "button" at bounding box center [1005, 98] width 13 height 13
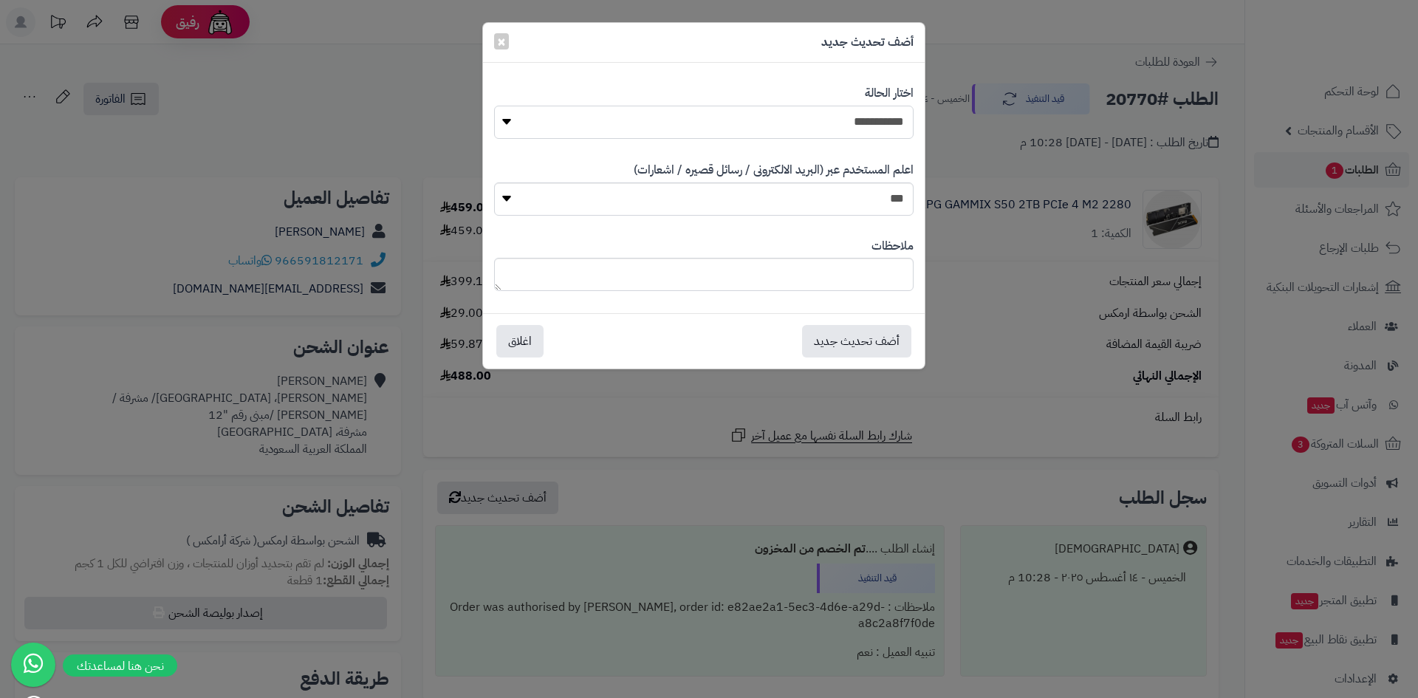
click at [834, 129] on select "**********" at bounding box center [704, 122] width 420 height 33
select select "**"
click at [494, 106] on select "**********" at bounding box center [704, 122] width 420 height 33
click at [857, 335] on button "أضف تحديث جديد" at bounding box center [856, 340] width 109 height 32
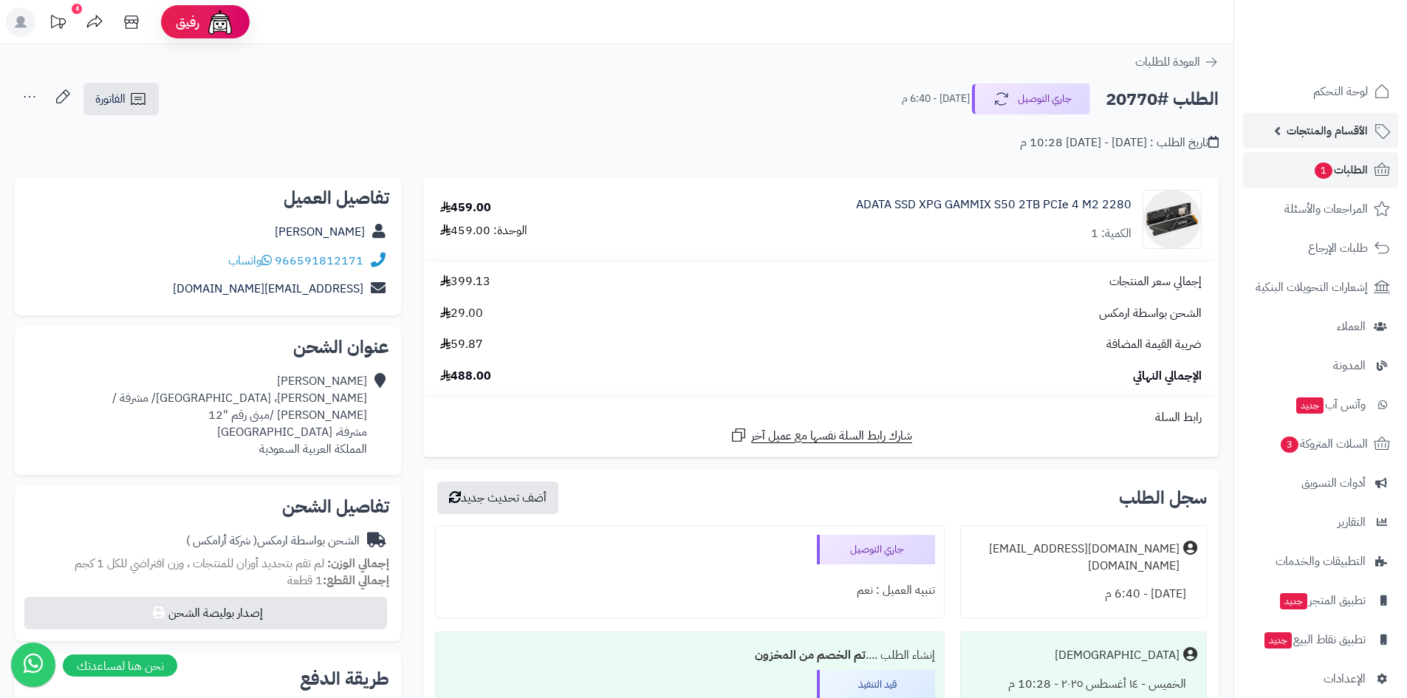
click at [1309, 134] on span "الأقسام والمنتجات" at bounding box center [1327, 130] width 81 height 21
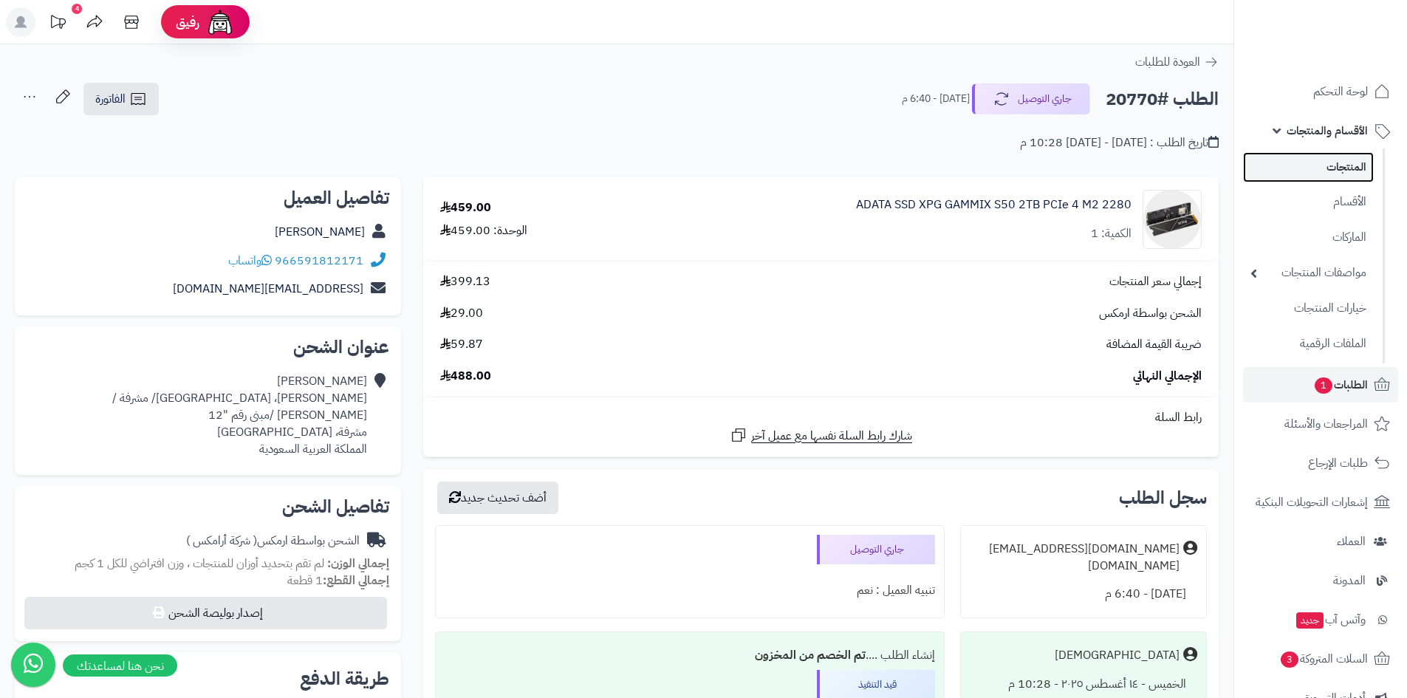
click at [1304, 163] on link "المنتجات" at bounding box center [1308, 167] width 131 height 30
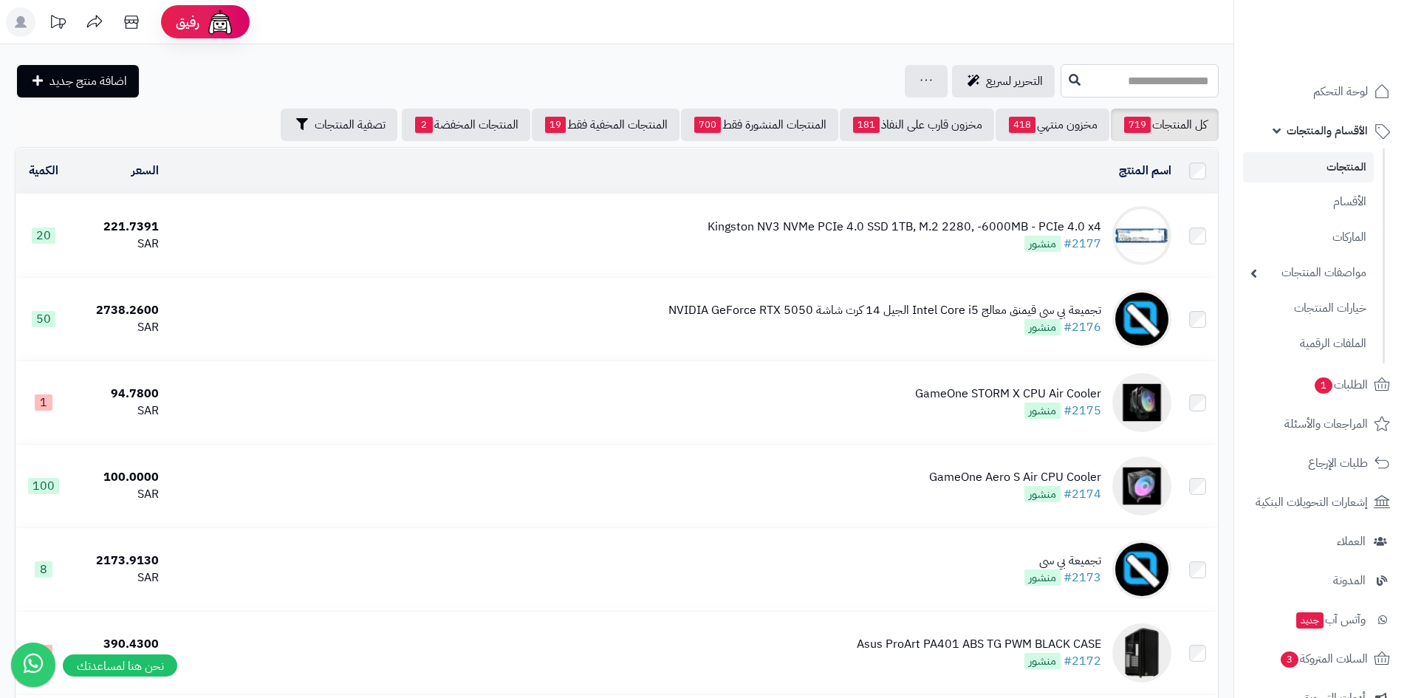
click at [1061, 81] on input "text" at bounding box center [1140, 80] width 158 height 33
paste input "**********"
type input "**********"
click at [1061, 114] on link "ASUS ROG Ryujin III 360 ARGB White Edition All-in-One" at bounding box center [1140, 116] width 158 height 27
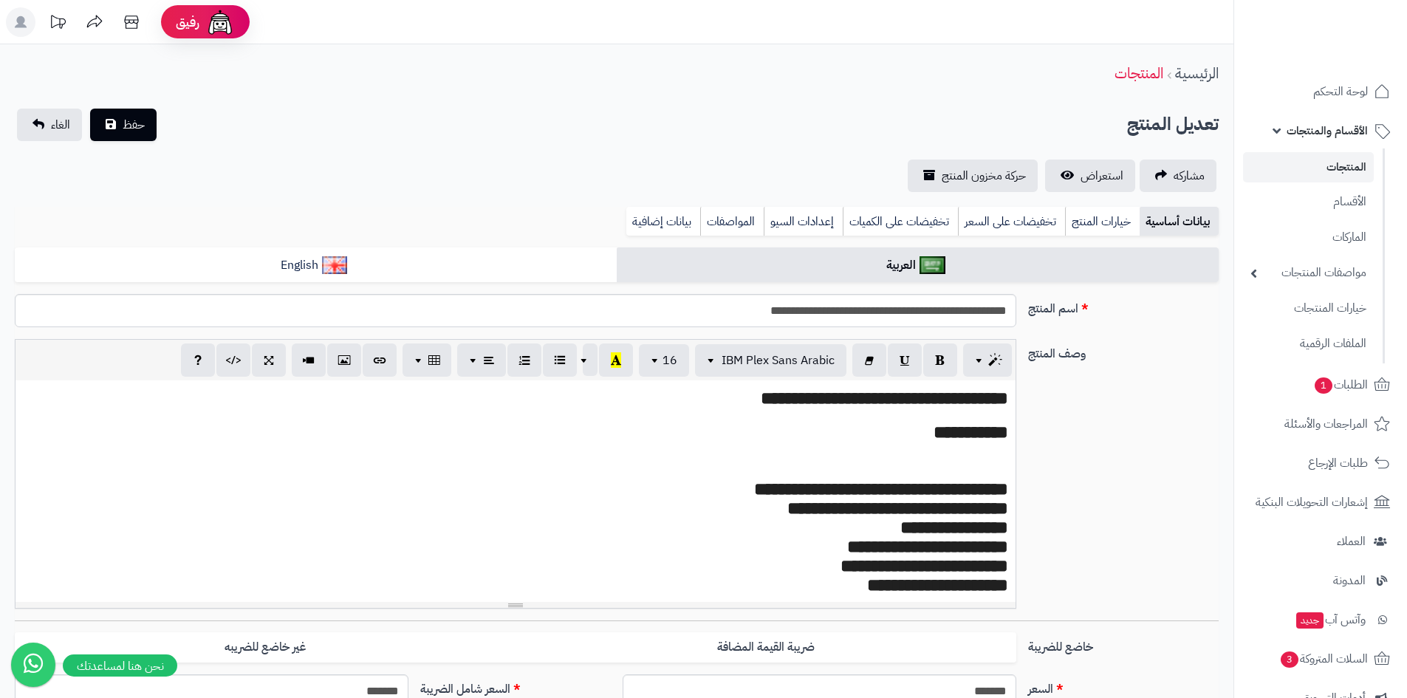
scroll to position [0, 11]
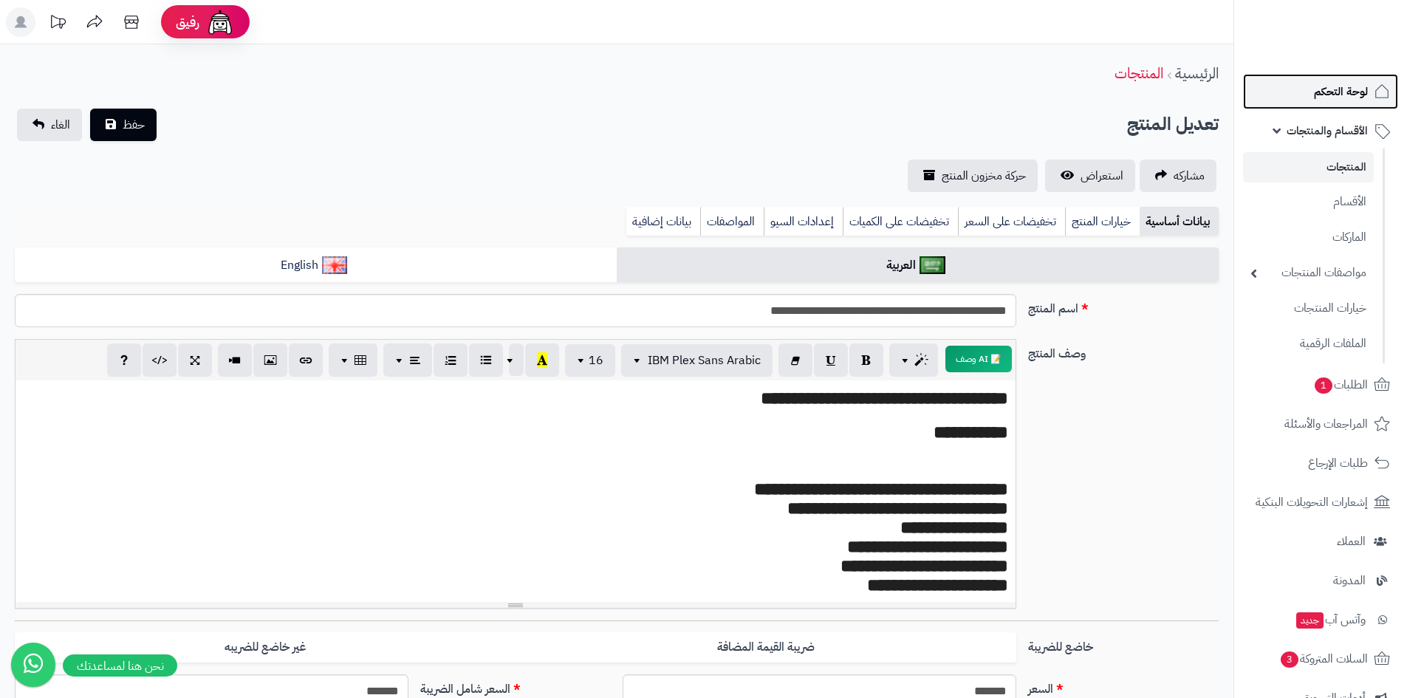
click at [1338, 97] on span "لوحة التحكم" at bounding box center [1341, 91] width 54 height 21
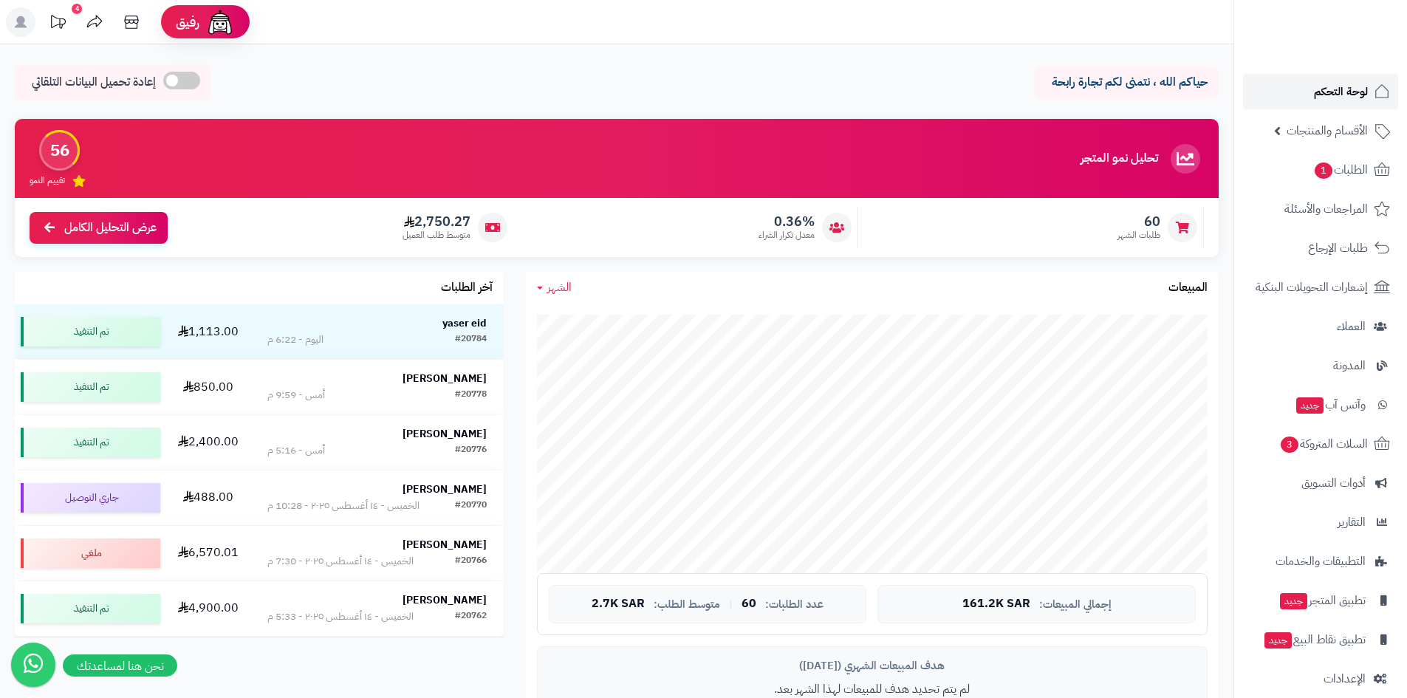
click at [1307, 106] on link "لوحة التحكم" at bounding box center [1320, 91] width 155 height 35
click at [1315, 182] on link "الطلبات" at bounding box center [1320, 169] width 155 height 35
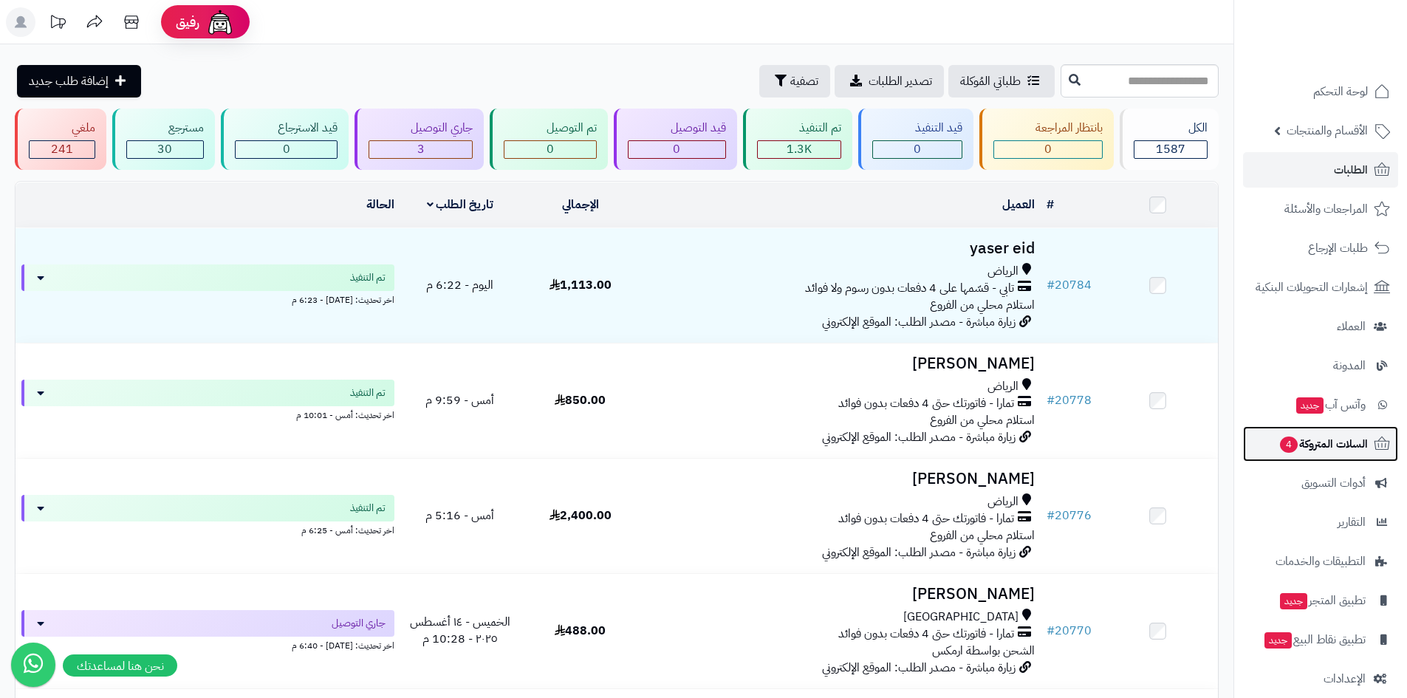
click at [1344, 442] on span "السلات المتروكة 4" at bounding box center [1323, 444] width 89 height 21
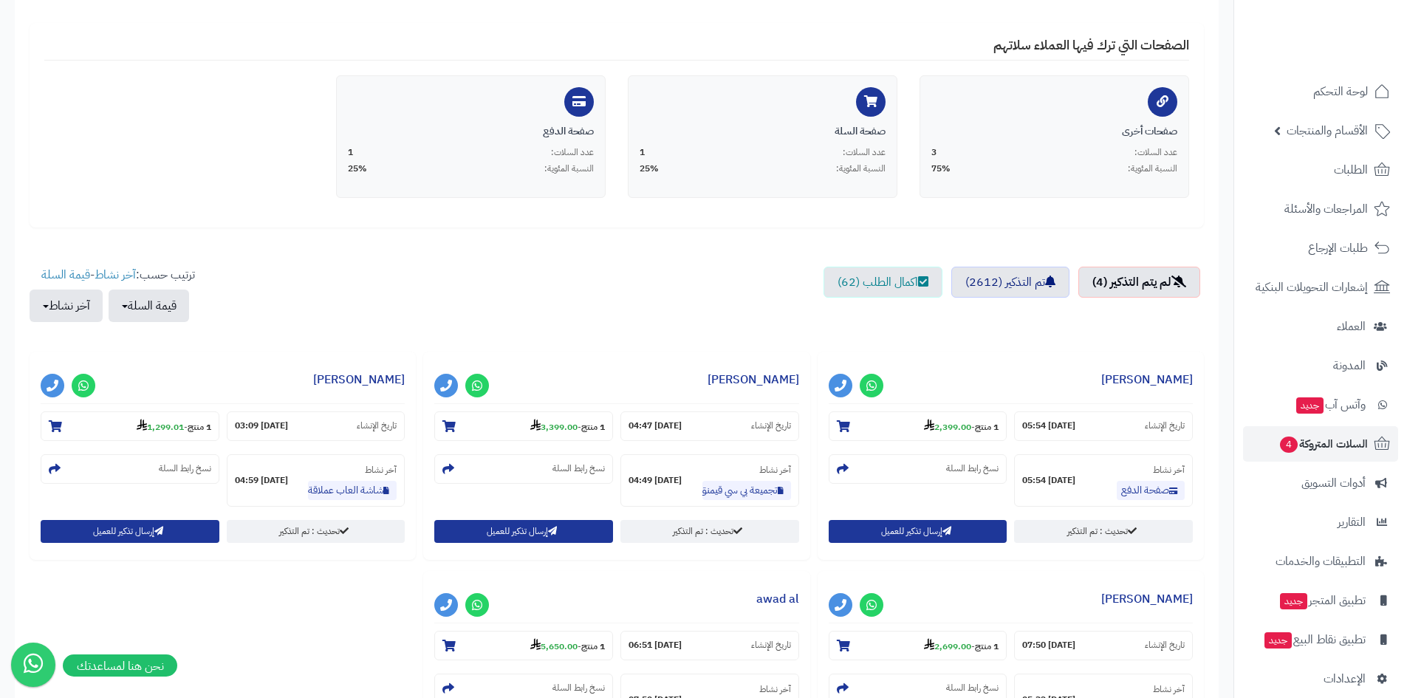
scroll to position [295, 0]
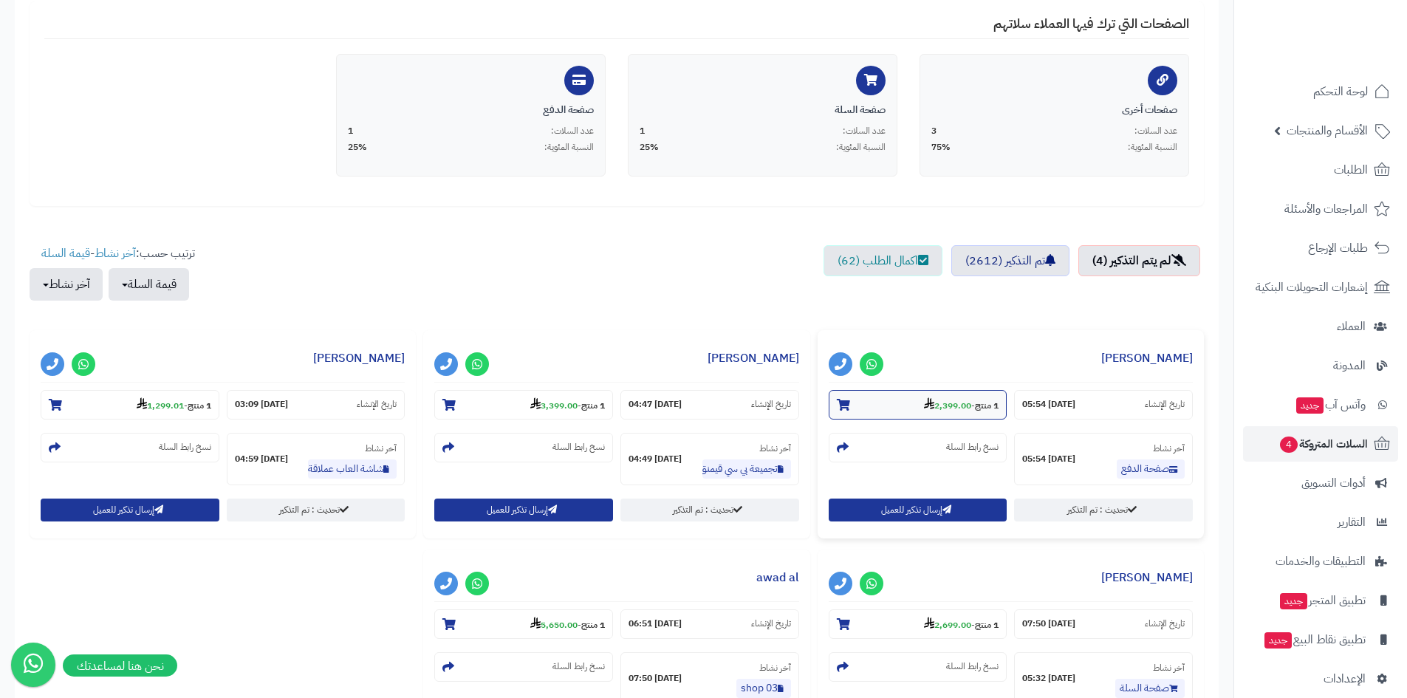
click at [951, 407] on strong "2,399.00" at bounding box center [947, 405] width 47 height 13
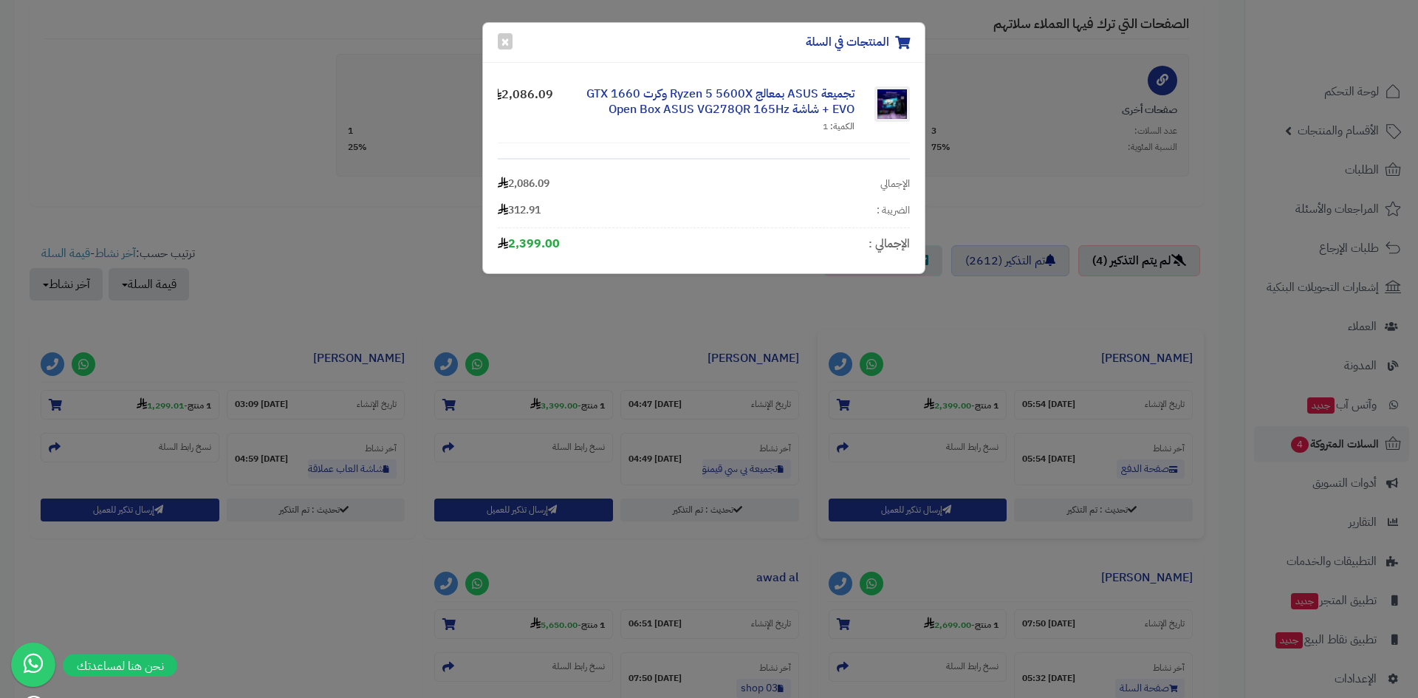
click at [956, 374] on div "المنتجات في السلة × تجميعة ASUS بمعالج Ryzen 5 5600X وكرت GTX 1660 EVO + شاشة O…" at bounding box center [709, 349] width 1418 height 698
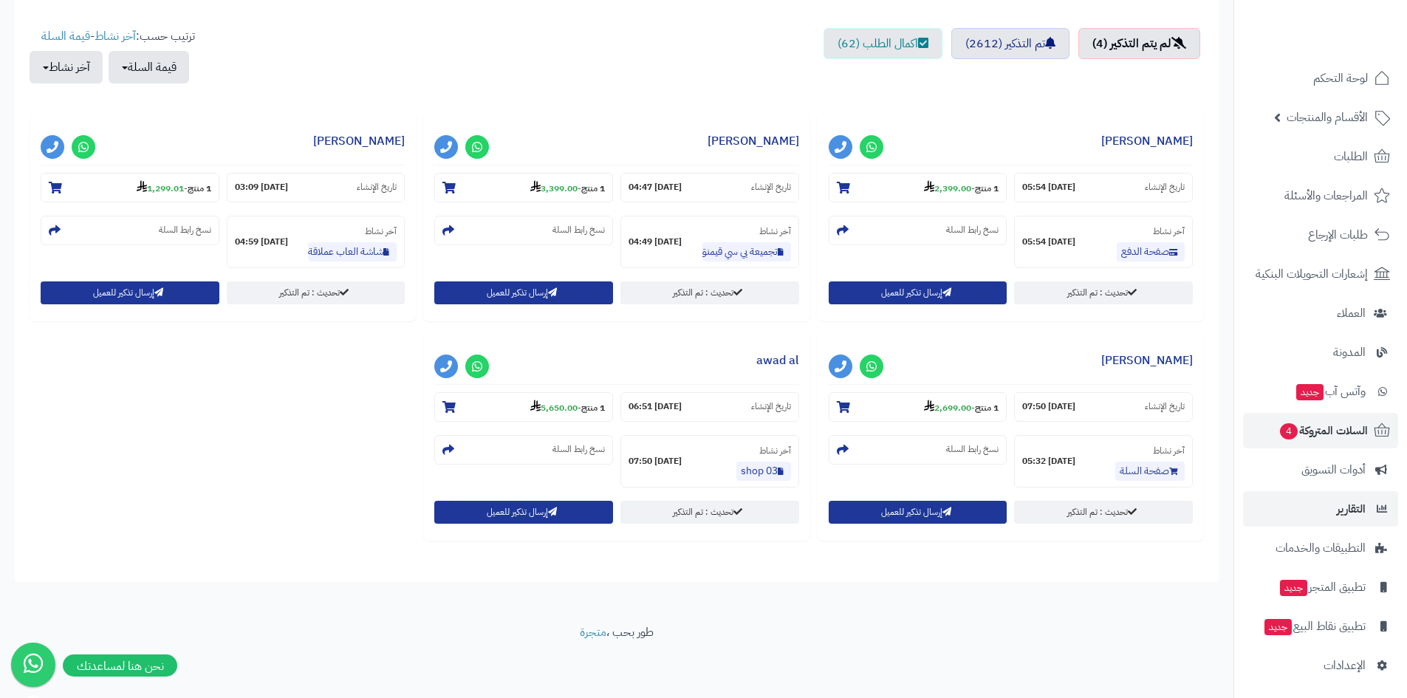
scroll to position [17, 0]
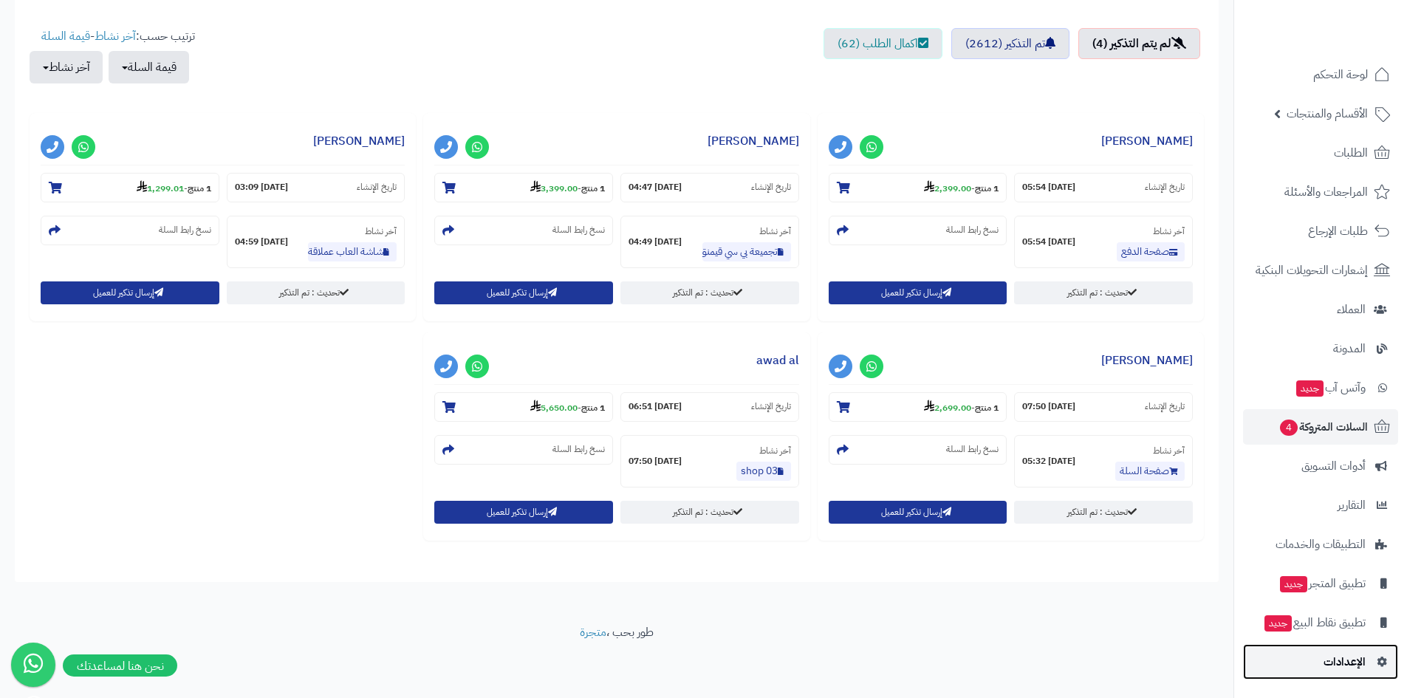
click at [1338, 651] on span "الإعدادات" at bounding box center [1345, 661] width 42 height 21
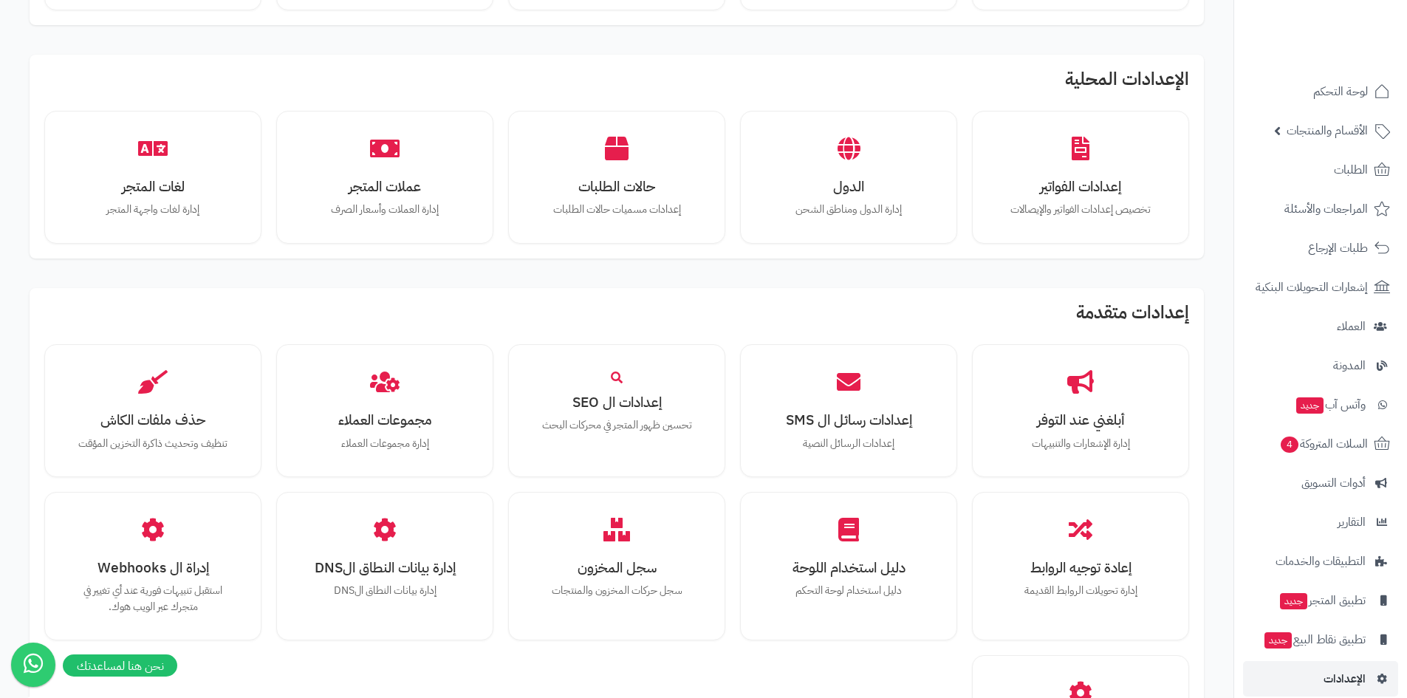
scroll to position [665, 0]
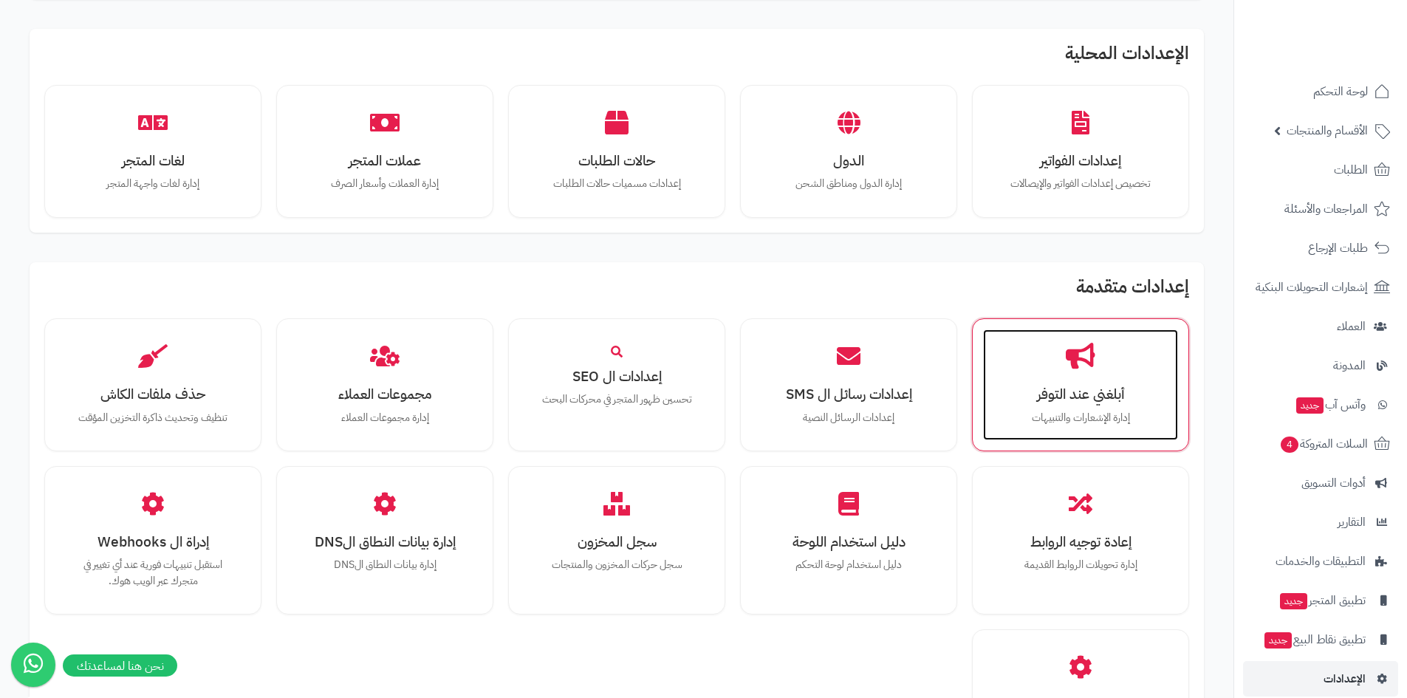
click at [1067, 402] on h3 "أبلغني عند التوفر" at bounding box center [1080, 394] width 165 height 16
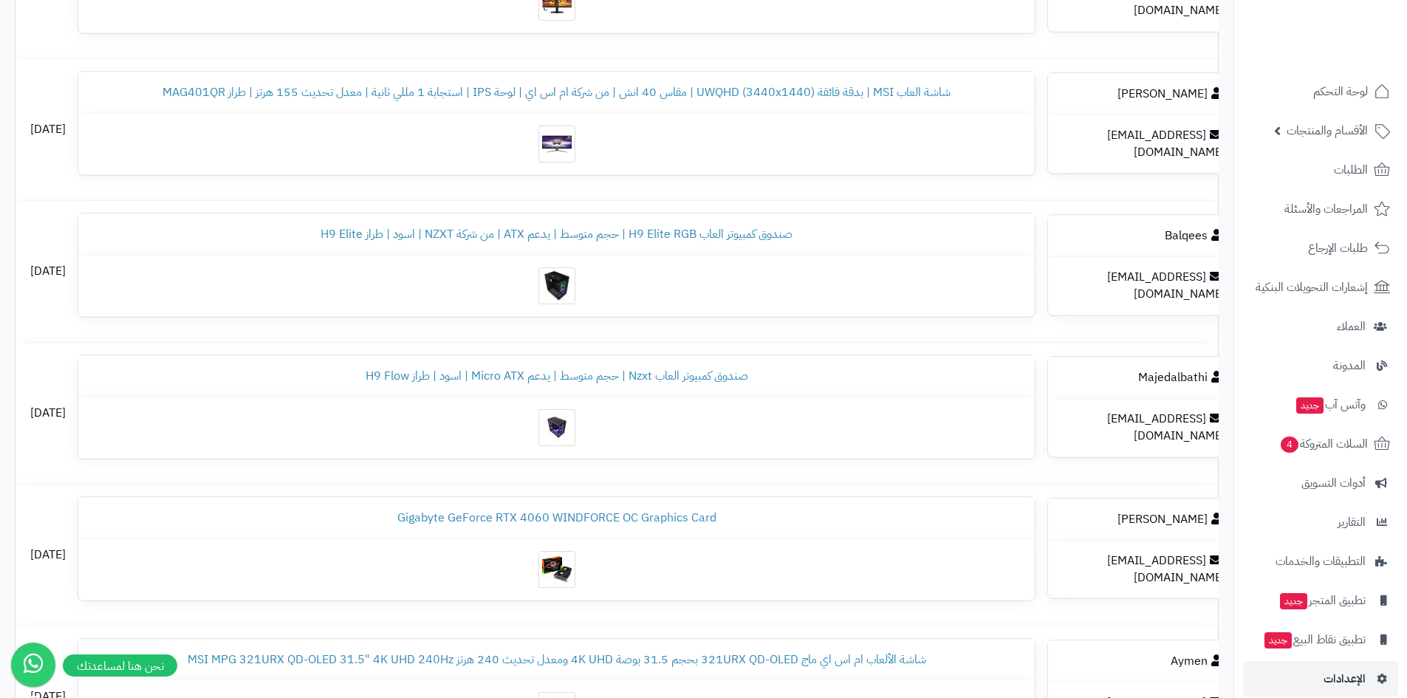
scroll to position [591, 0]
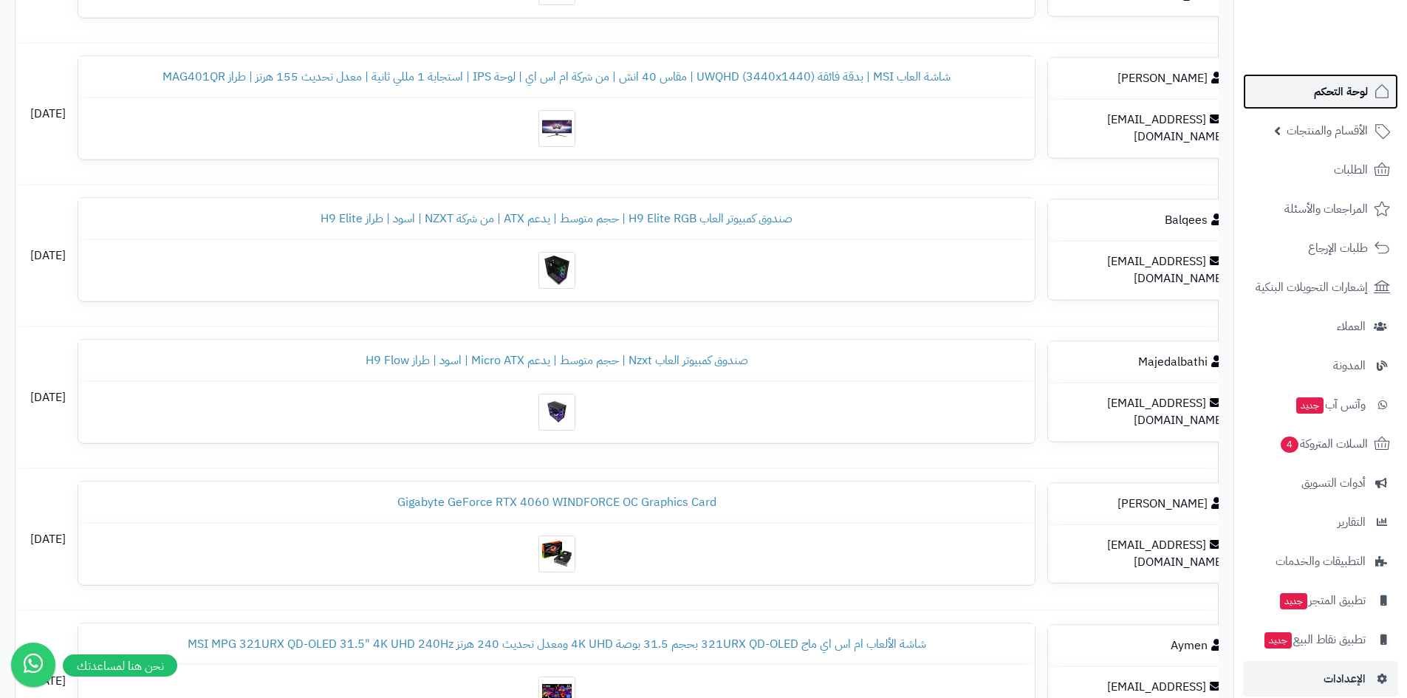
click at [1328, 90] on span "لوحة التحكم" at bounding box center [1341, 91] width 54 height 21
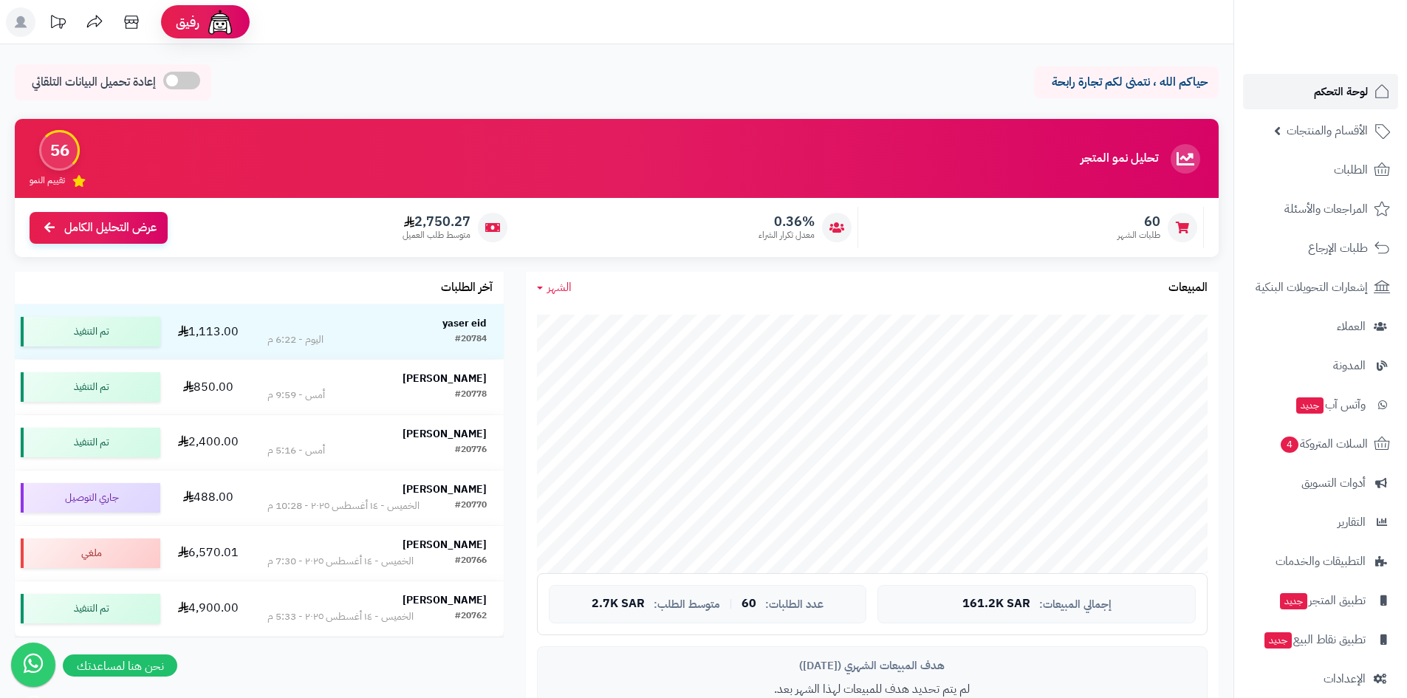
click at [1309, 96] on link "لوحة التحكم" at bounding box center [1320, 91] width 155 height 35
click at [1276, 135] on link "الأقسام والمنتجات" at bounding box center [1320, 130] width 155 height 35
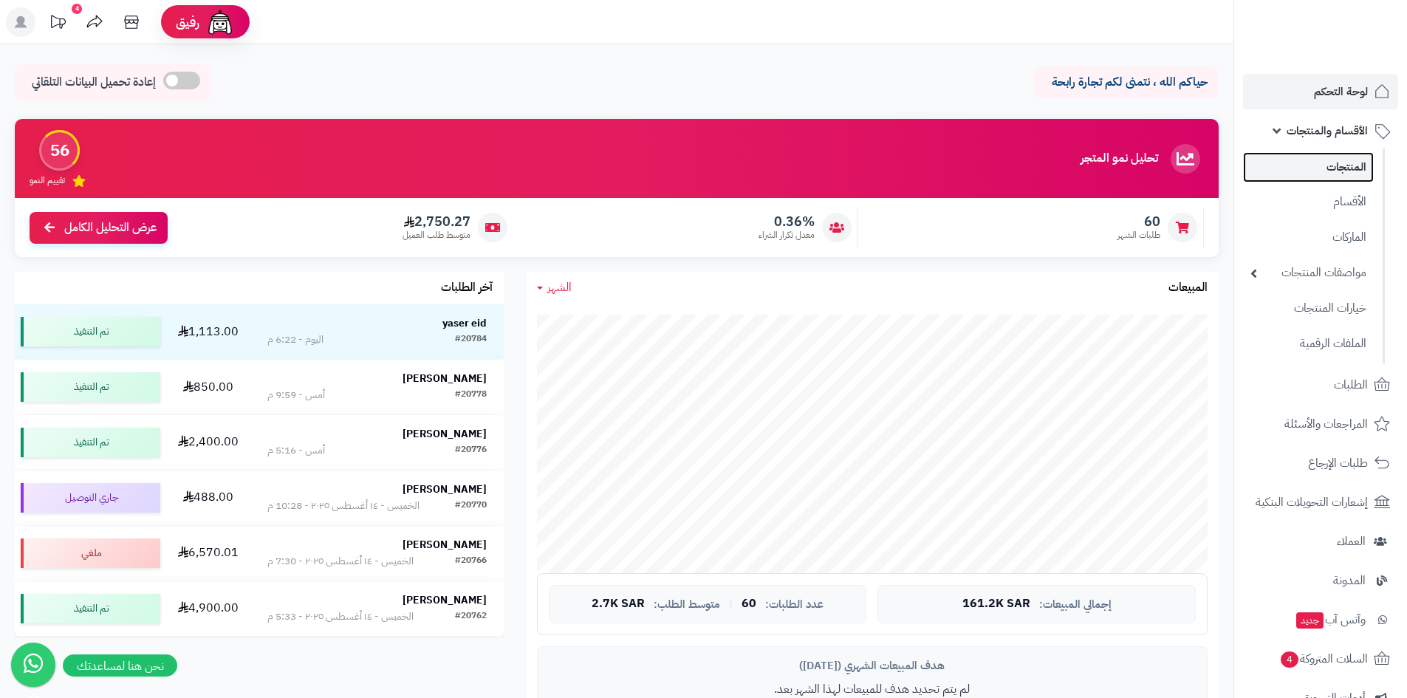
click at [1293, 173] on link "المنتجات" at bounding box center [1308, 167] width 131 height 30
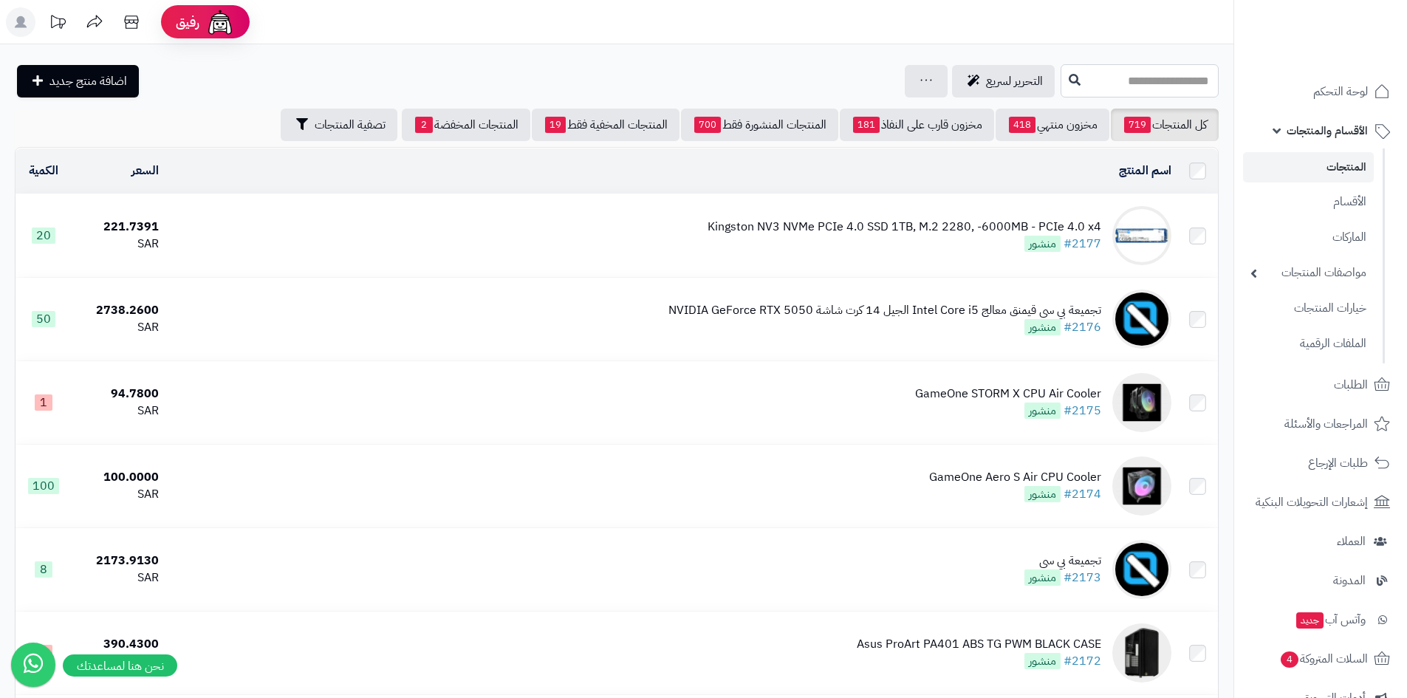
click at [1069, 71] on input "text" at bounding box center [1140, 80] width 158 height 33
type input "**"
click at [1284, 76] on link "لوحة التحكم" at bounding box center [1320, 91] width 155 height 35
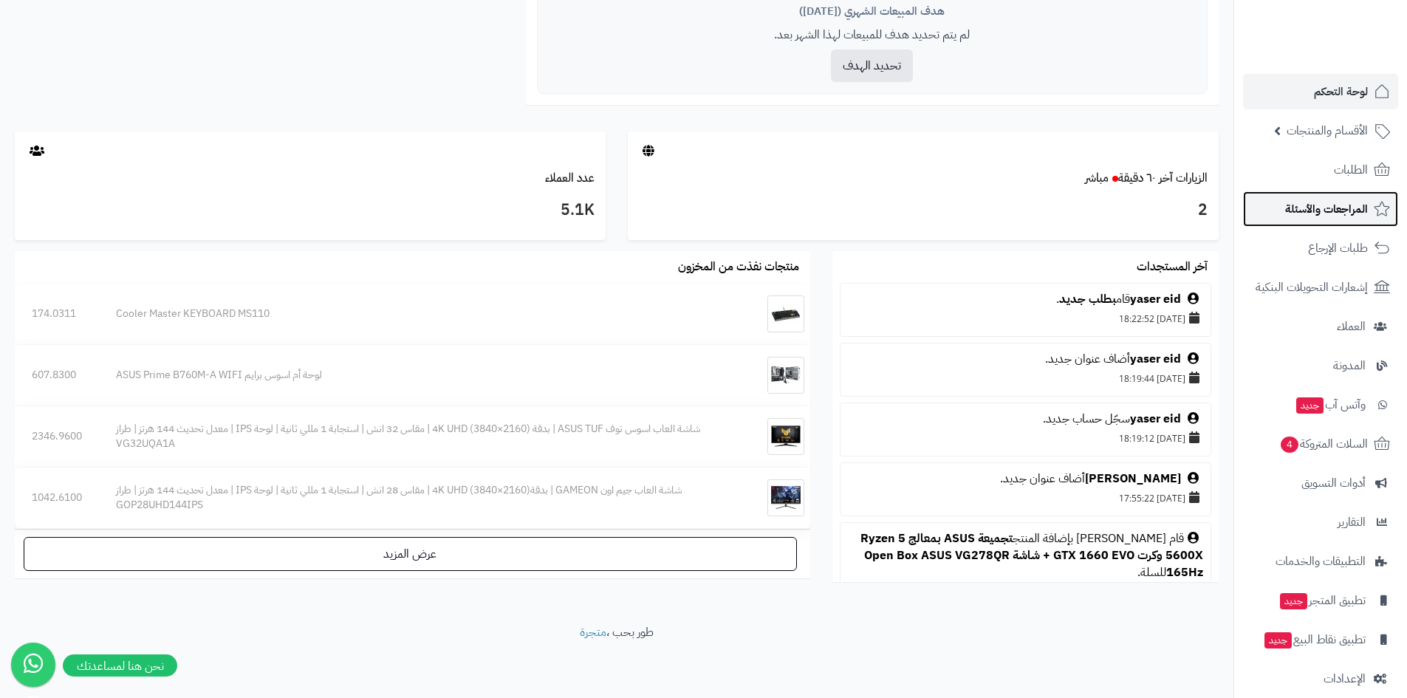
click at [1322, 213] on span "المراجعات والأسئلة" at bounding box center [1326, 209] width 83 height 21
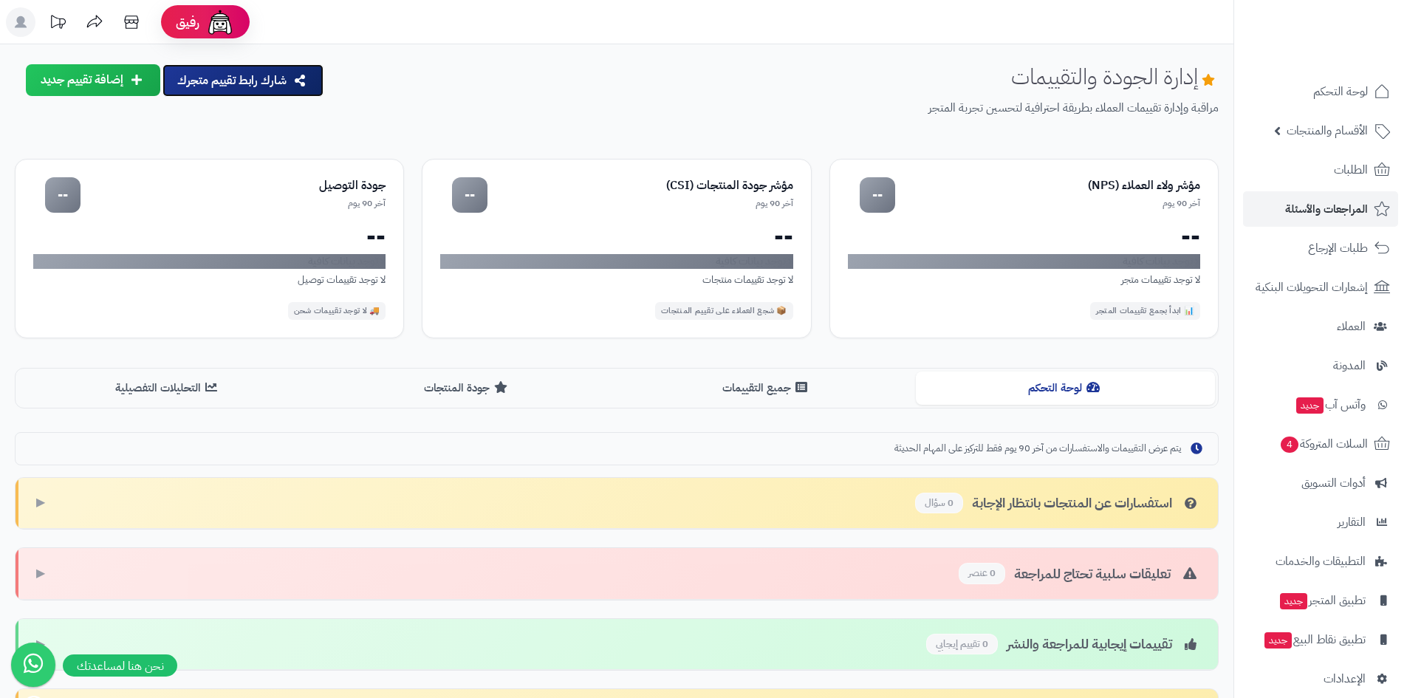
click at [275, 80] on button "شارك رابط تقييم متجرك" at bounding box center [242, 80] width 161 height 32
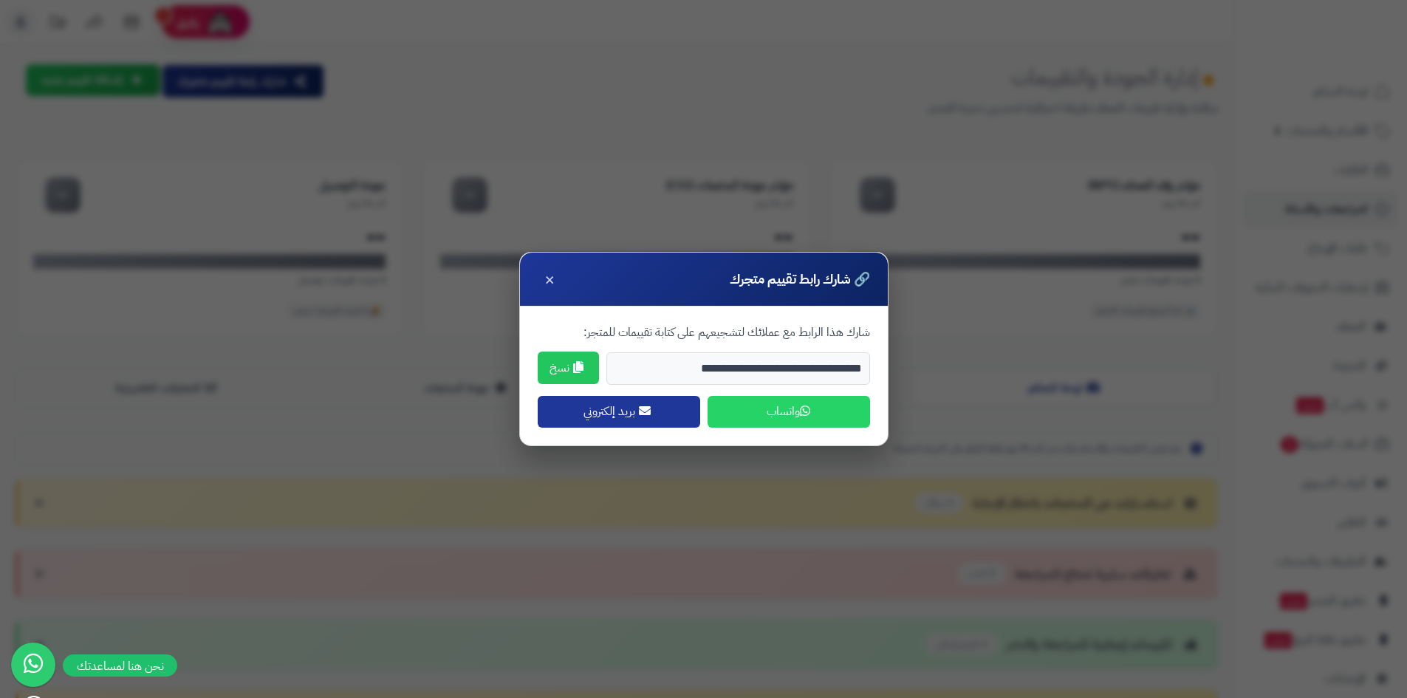
click at [569, 369] on button "نسخ" at bounding box center [568, 368] width 61 height 33
